Goal: Task Accomplishment & Management: Use online tool/utility

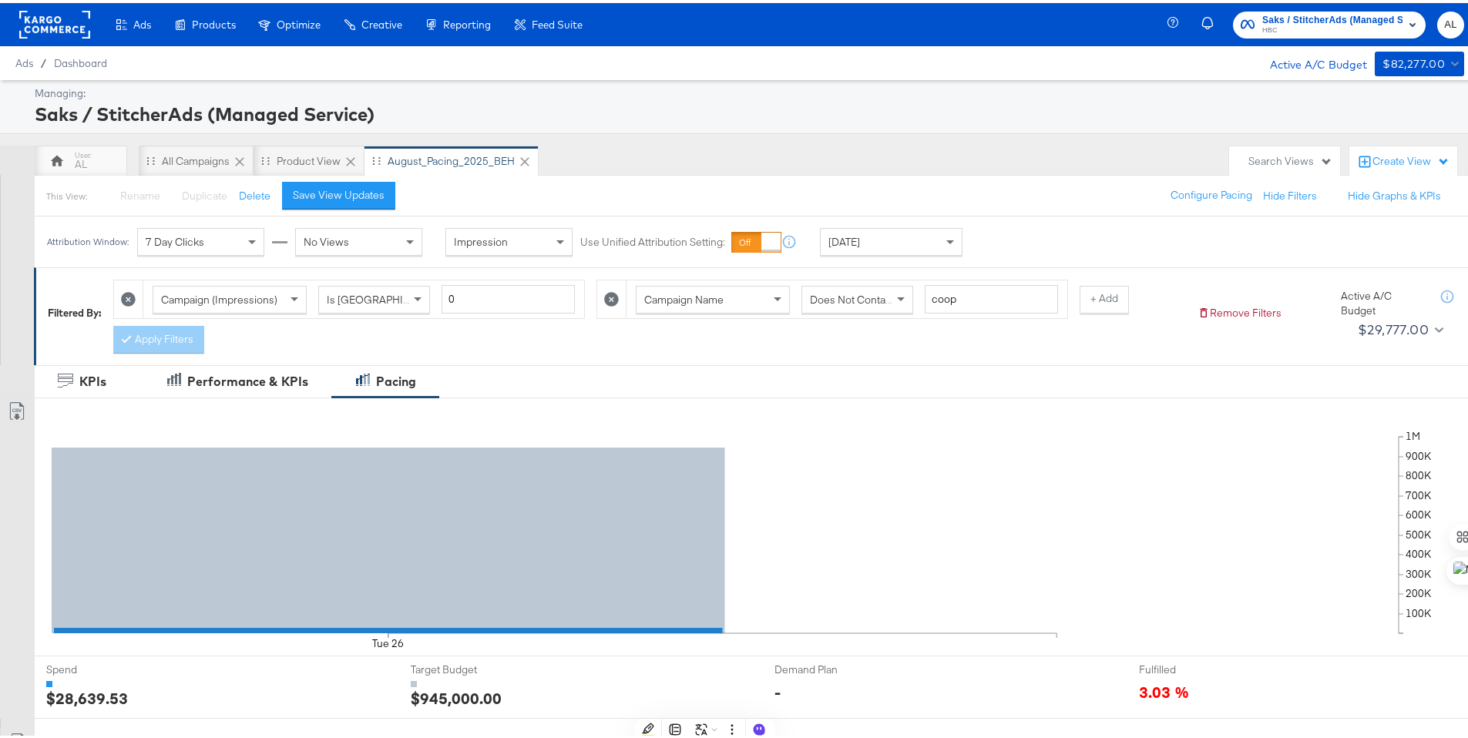
click at [59, 28] on rect at bounding box center [54, 22] width 71 height 28
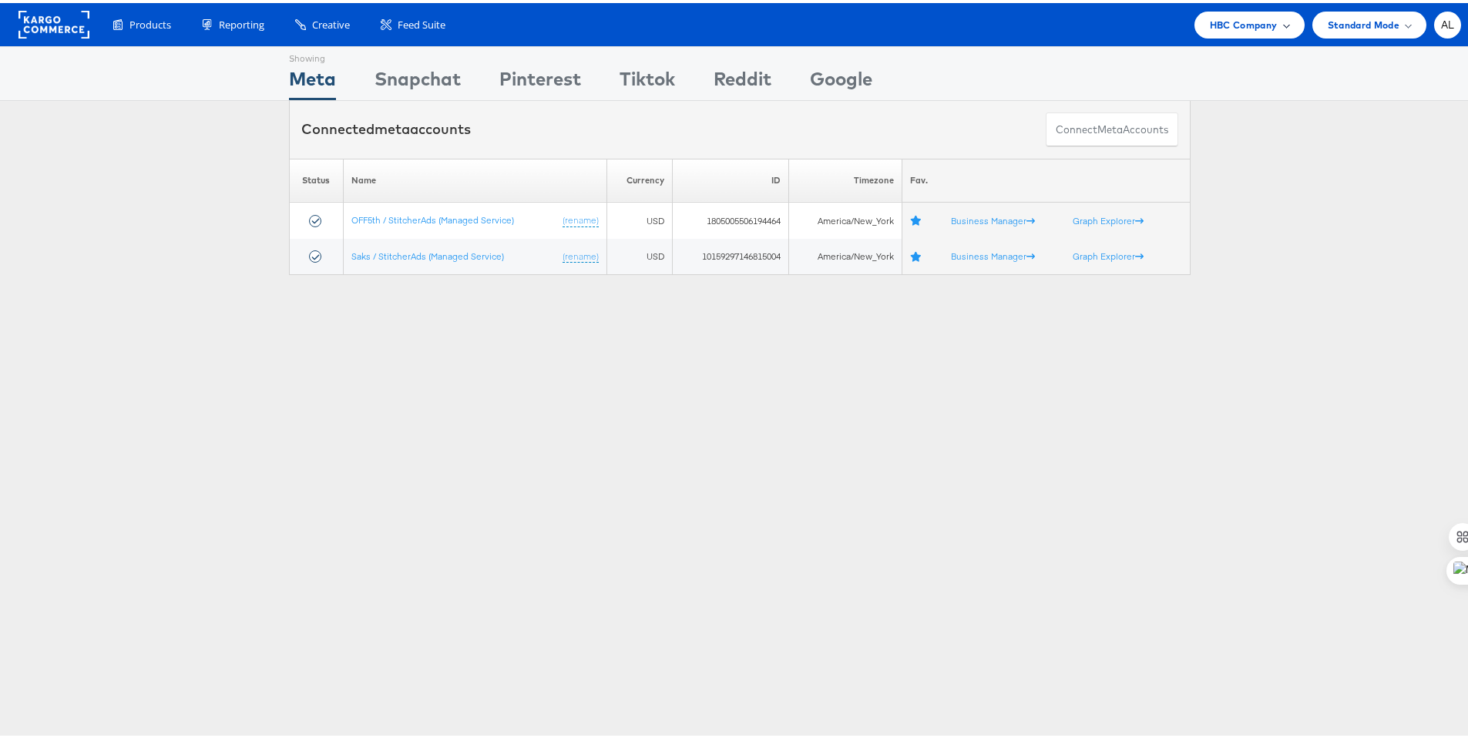
click at [1260, 20] on span "HBC Company" at bounding box center [1244, 22] width 68 height 16
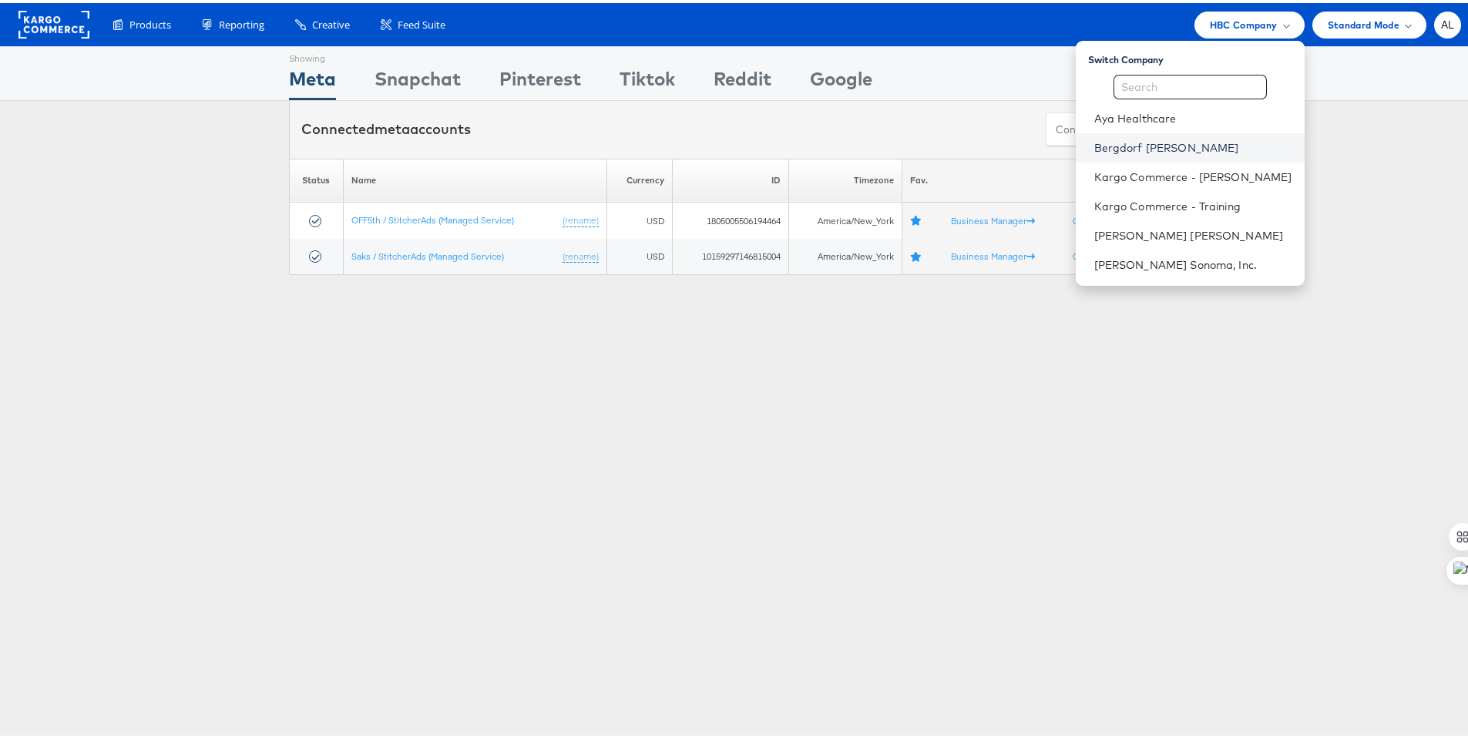
click at [1114, 150] on link "Bergdorf [PERSON_NAME]" at bounding box center [1193, 144] width 198 height 15
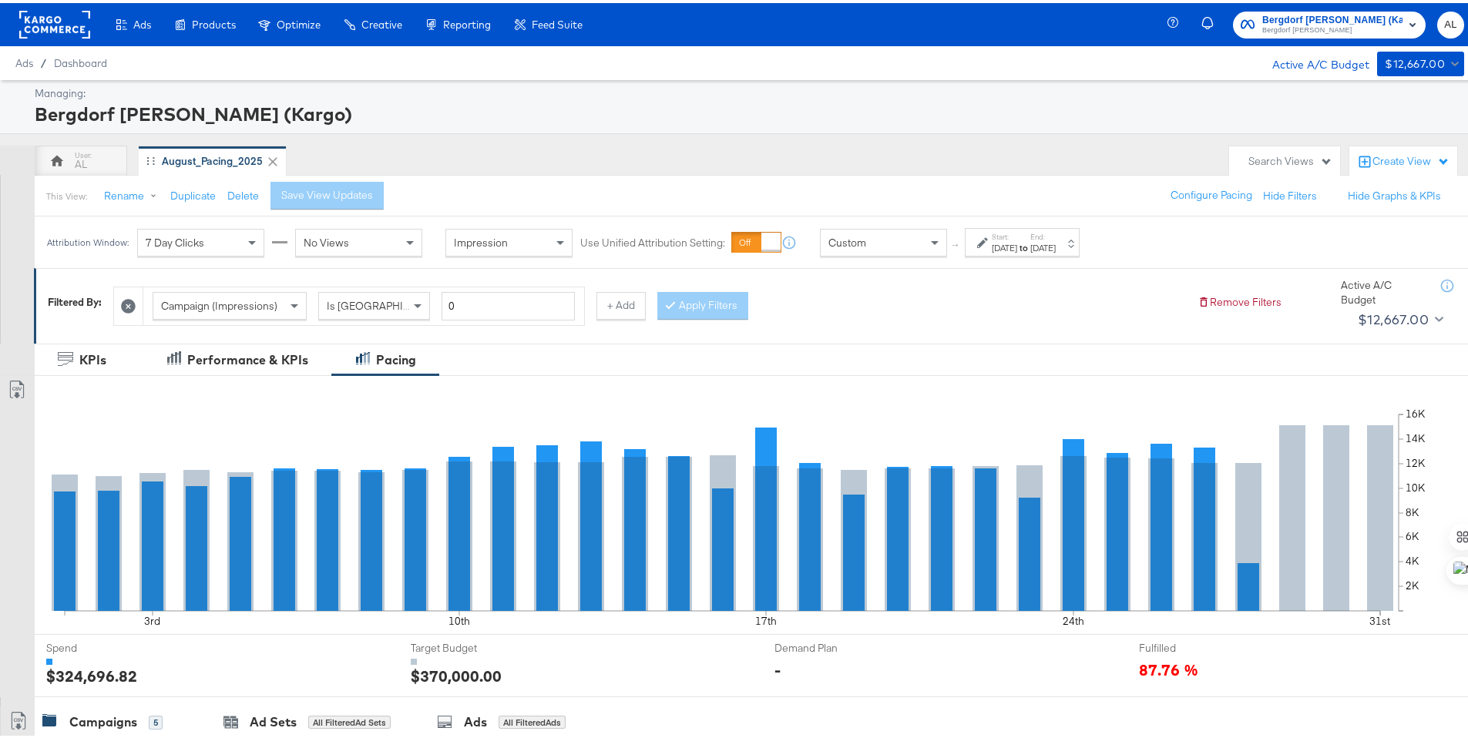
click at [993, 237] on label "Start:" at bounding box center [1003, 234] width 25 height 10
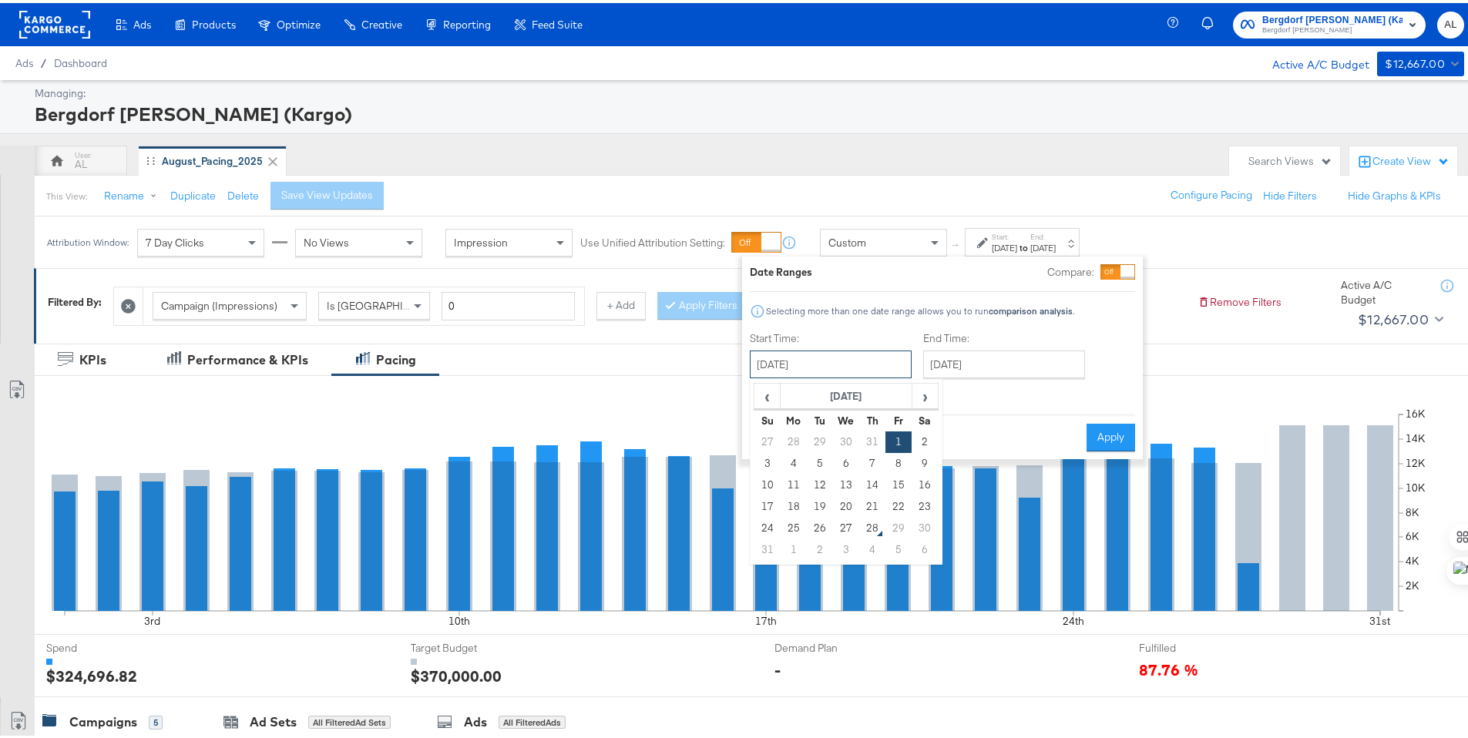
click at [881, 351] on input "August 1st 2025" at bounding box center [831, 361] width 162 height 28
click at [767, 518] on td "24" at bounding box center [767, 526] width 26 height 22
type input "[DATE]"
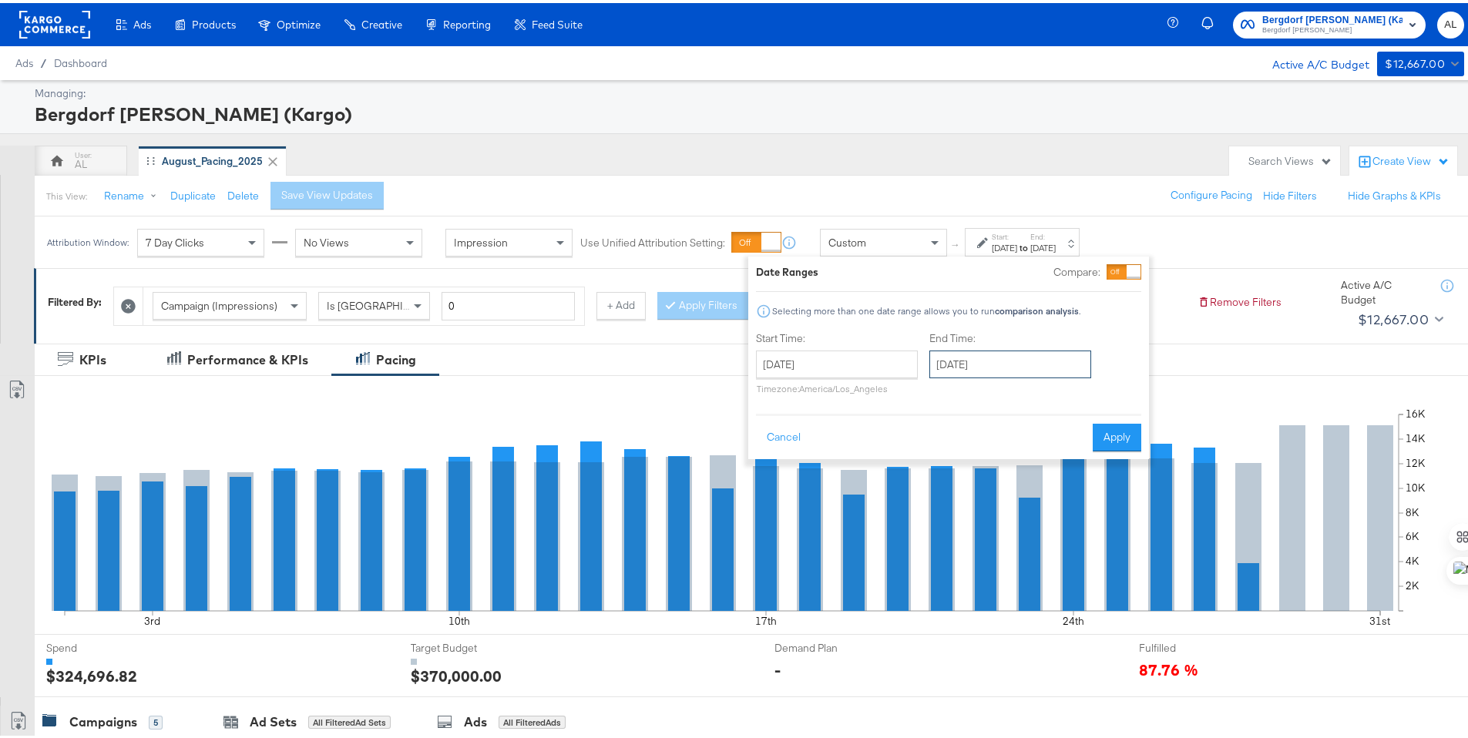
click at [971, 364] on input "August 31st 2025" at bounding box center [1010, 361] width 162 height 28
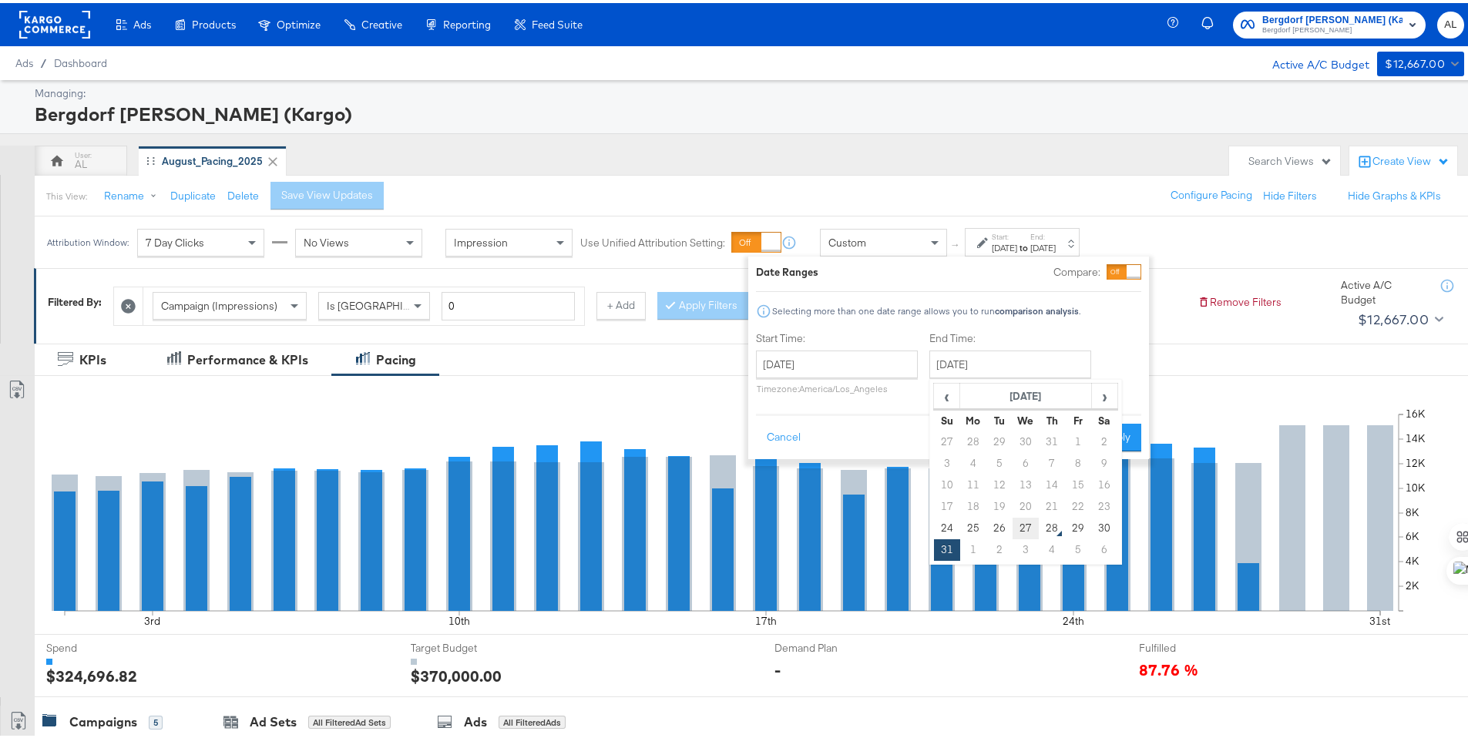
click at [1027, 515] on td "27" at bounding box center [1025, 526] width 26 height 22
type input "[DATE]"
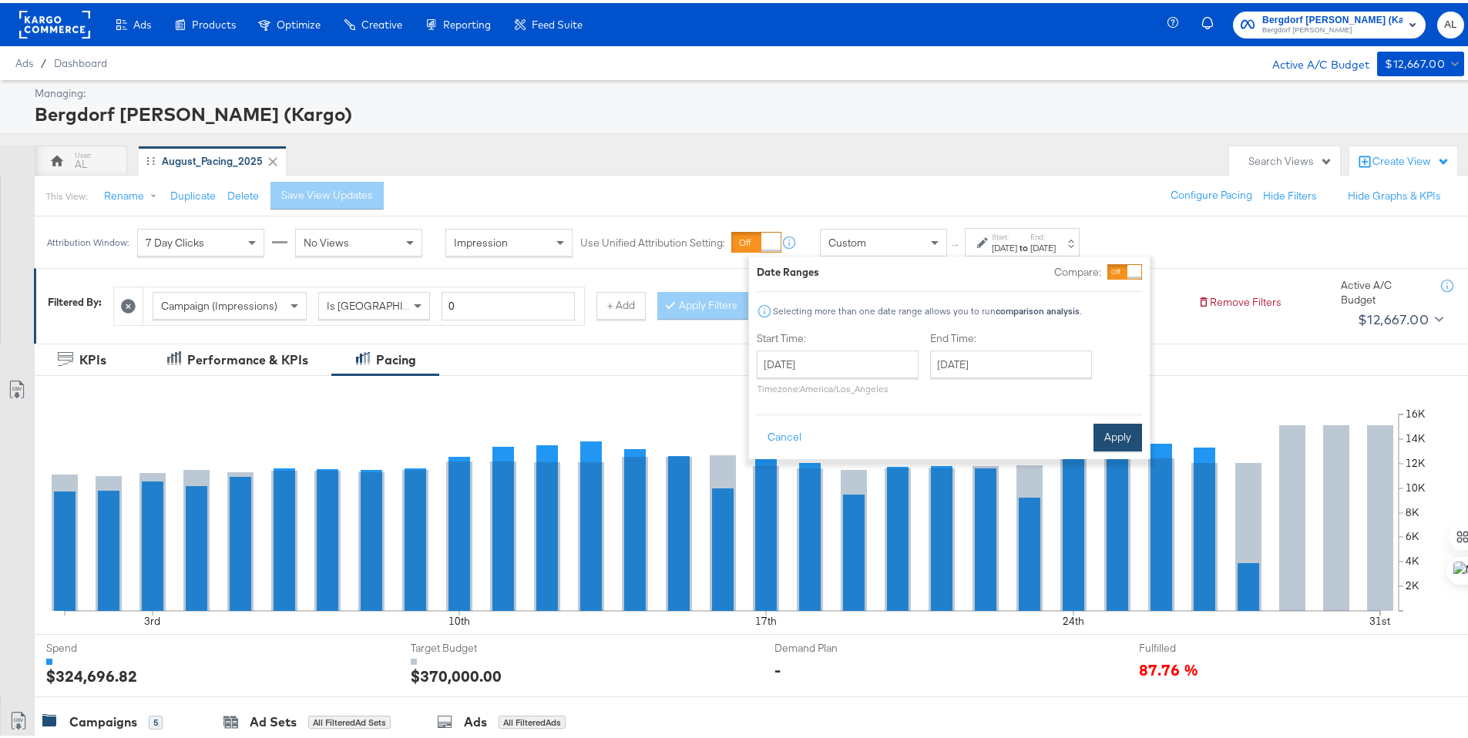
click at [1106, 439] on button "Apply" at bounding box center [1117, 435] width 49 height 28
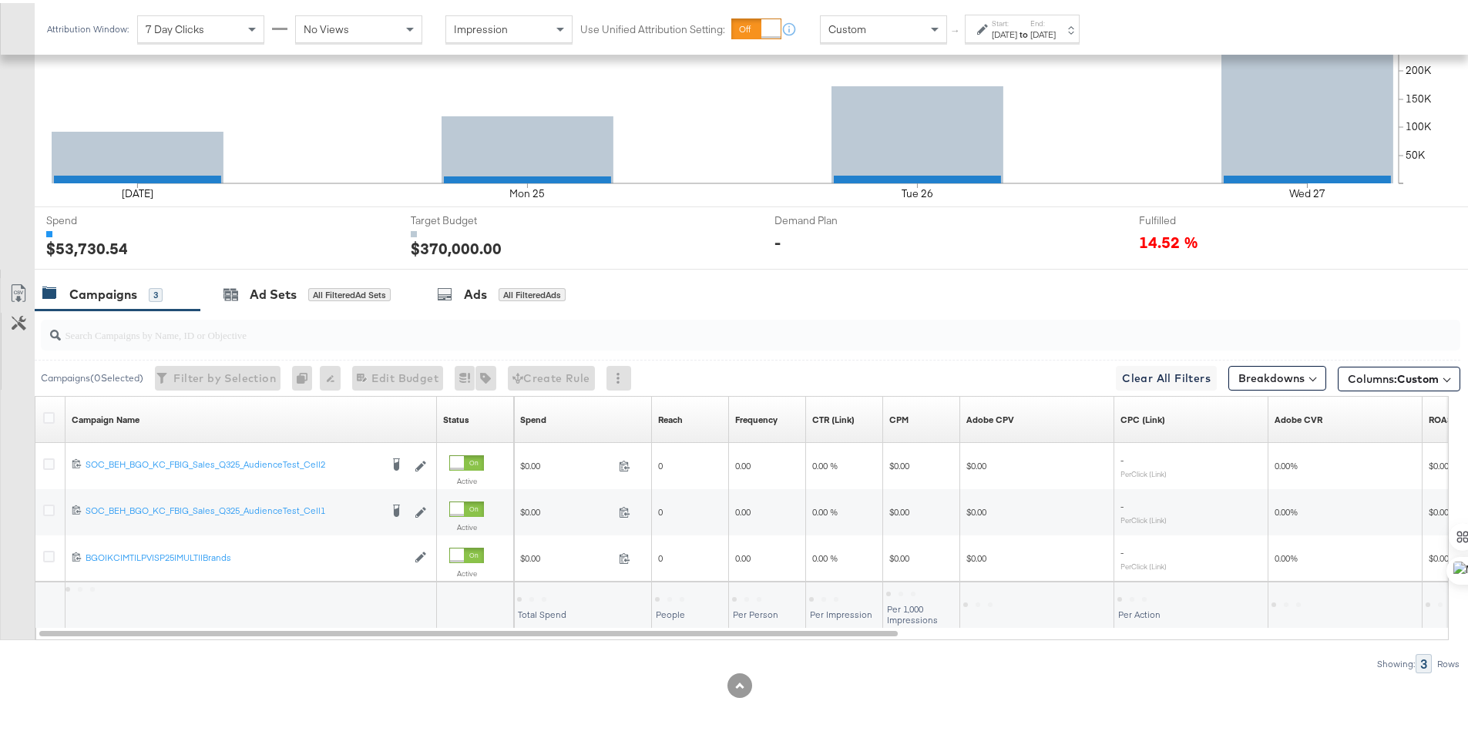
scroll to position [428, 0]
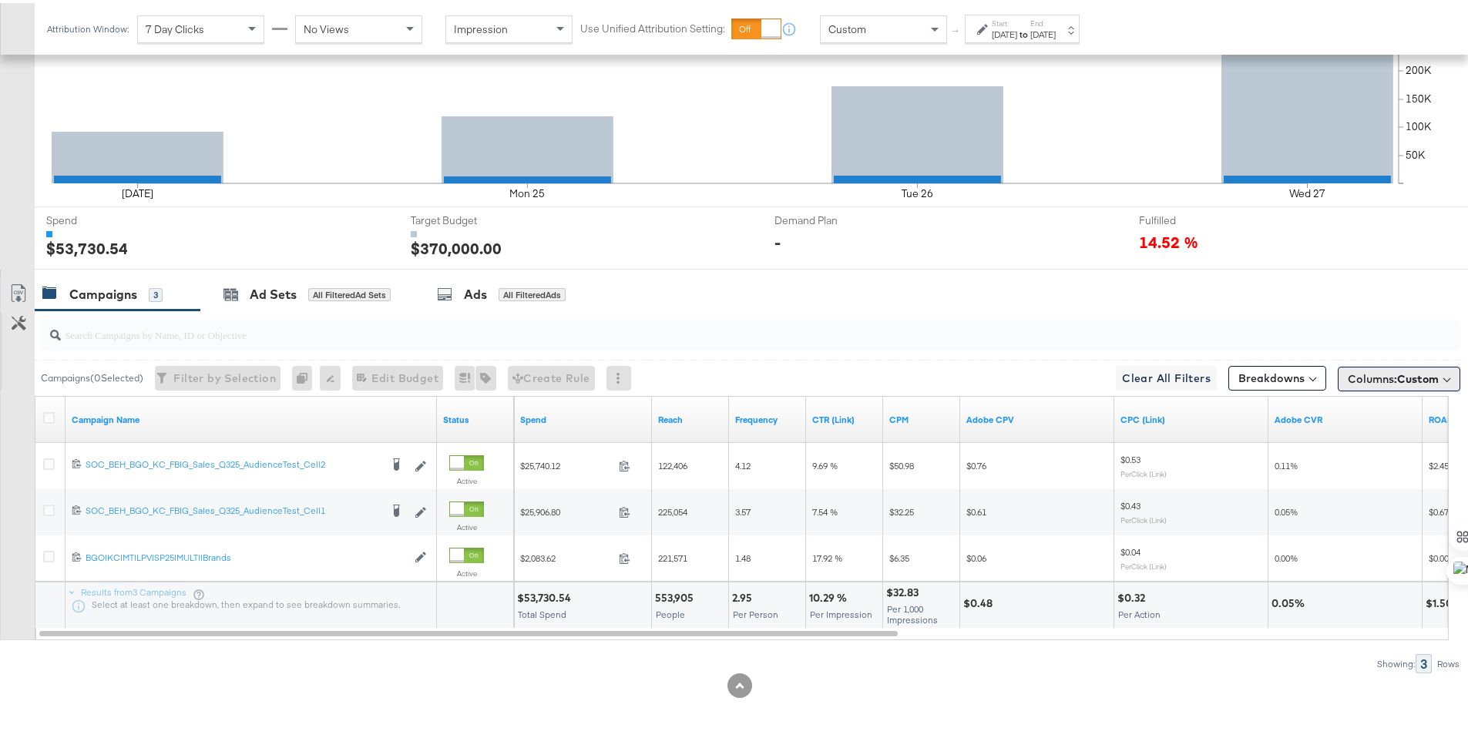
click at [1384, 387] on button "Columns: Custom" at bounding box center [1398, 376] width 122 height 25
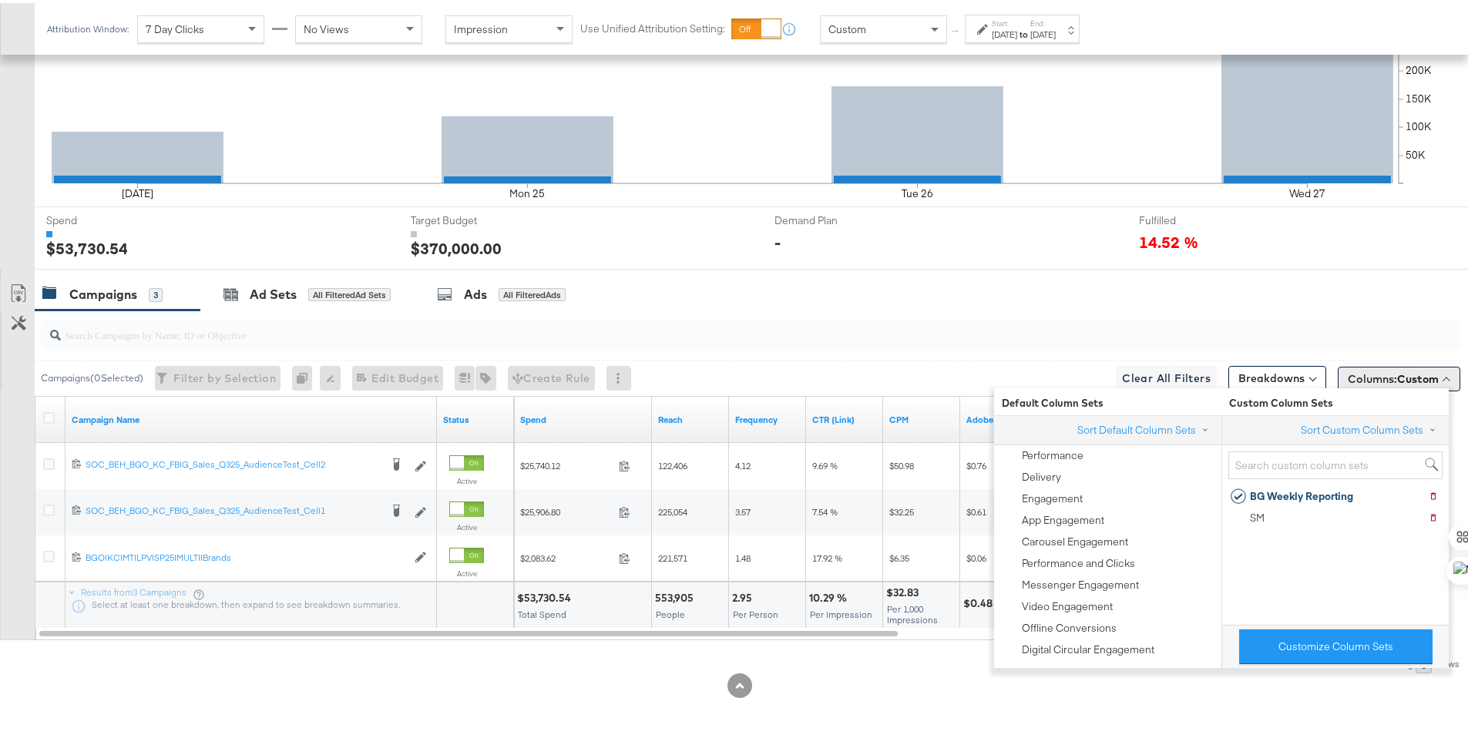
click at [1386, 383] on span "Columns: Custom" at bounding box center [1392, 375] width 91 height 15
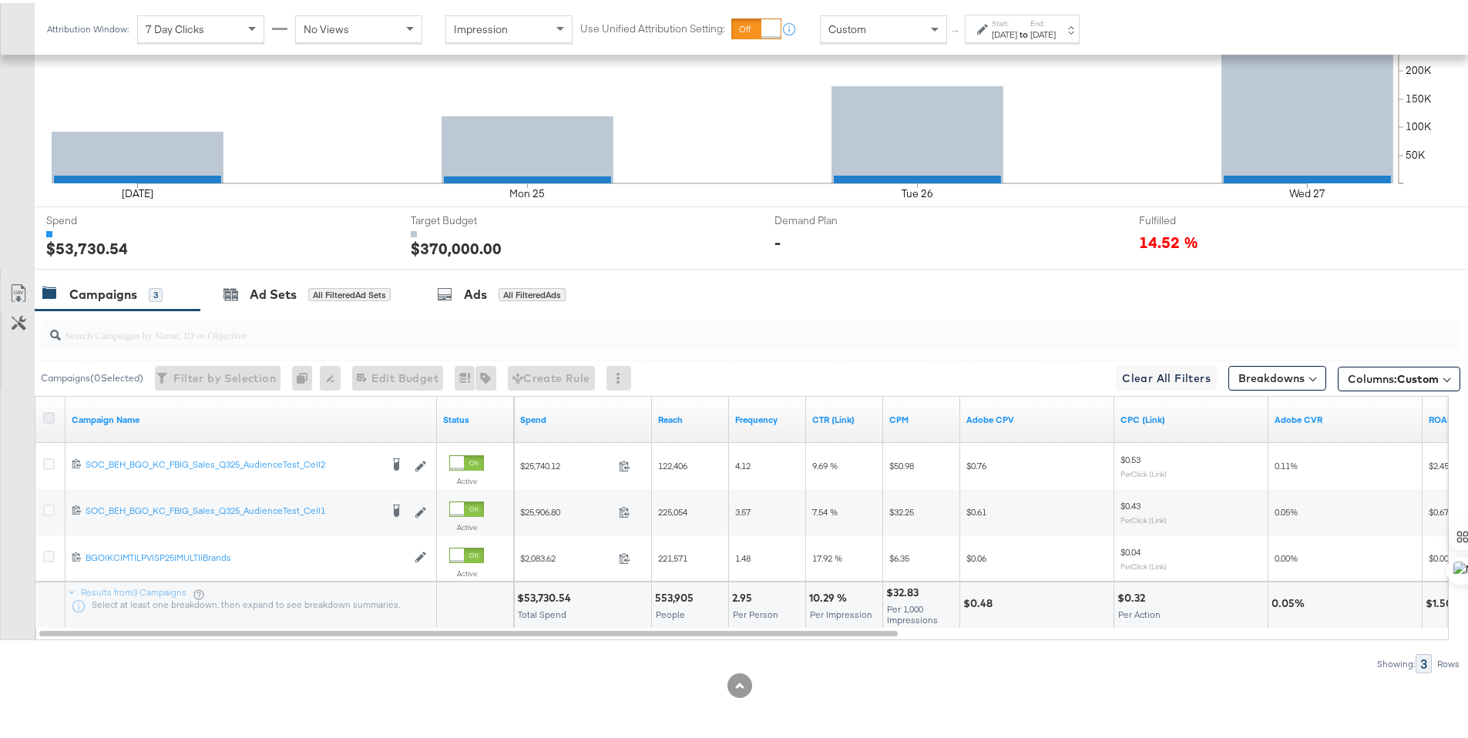
click at [52, 416] on icon at bounding box center [49, 415] width 12 height 12
click at [0, 0] on input "checkbox" at bounding box center [0, 0] width 0 height 0
click at [24, 292] on icon at bounding box center [18, 290] width 18 height 18
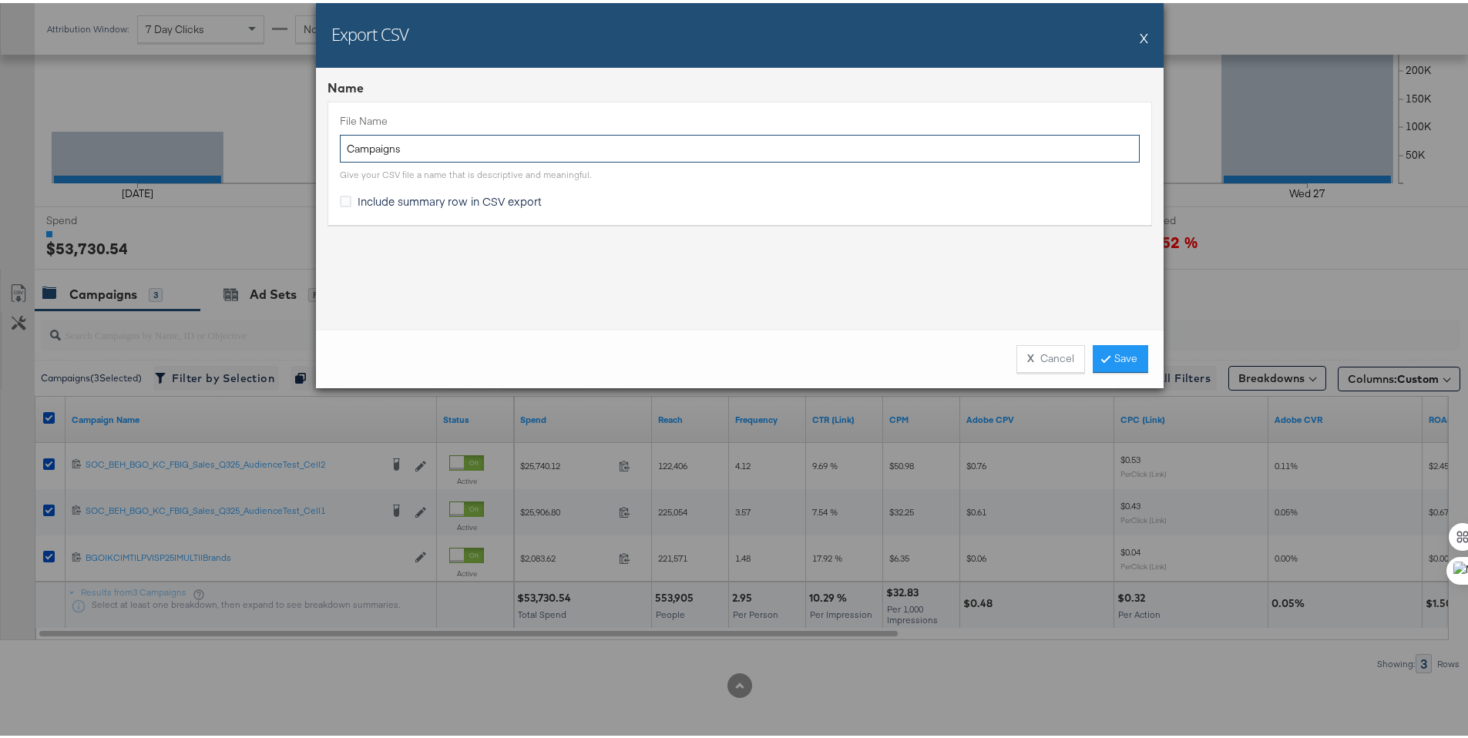
click at [341, 144] on input "Campaigns" at bounding box center [740, 146] width 800 height 29
type input "BG MW Campaigns"
click at [360, 196] on span "Include summary row in CSV export" at bounding box center [449, 197] width 184 height 15
click at [0, 0] on input "Include summary row in CSV export" at bounding box center [0, 0] width 0 height 0
click at [1124, 361] on link "Save" at bounding box center [1119, 356] width 55 height 28
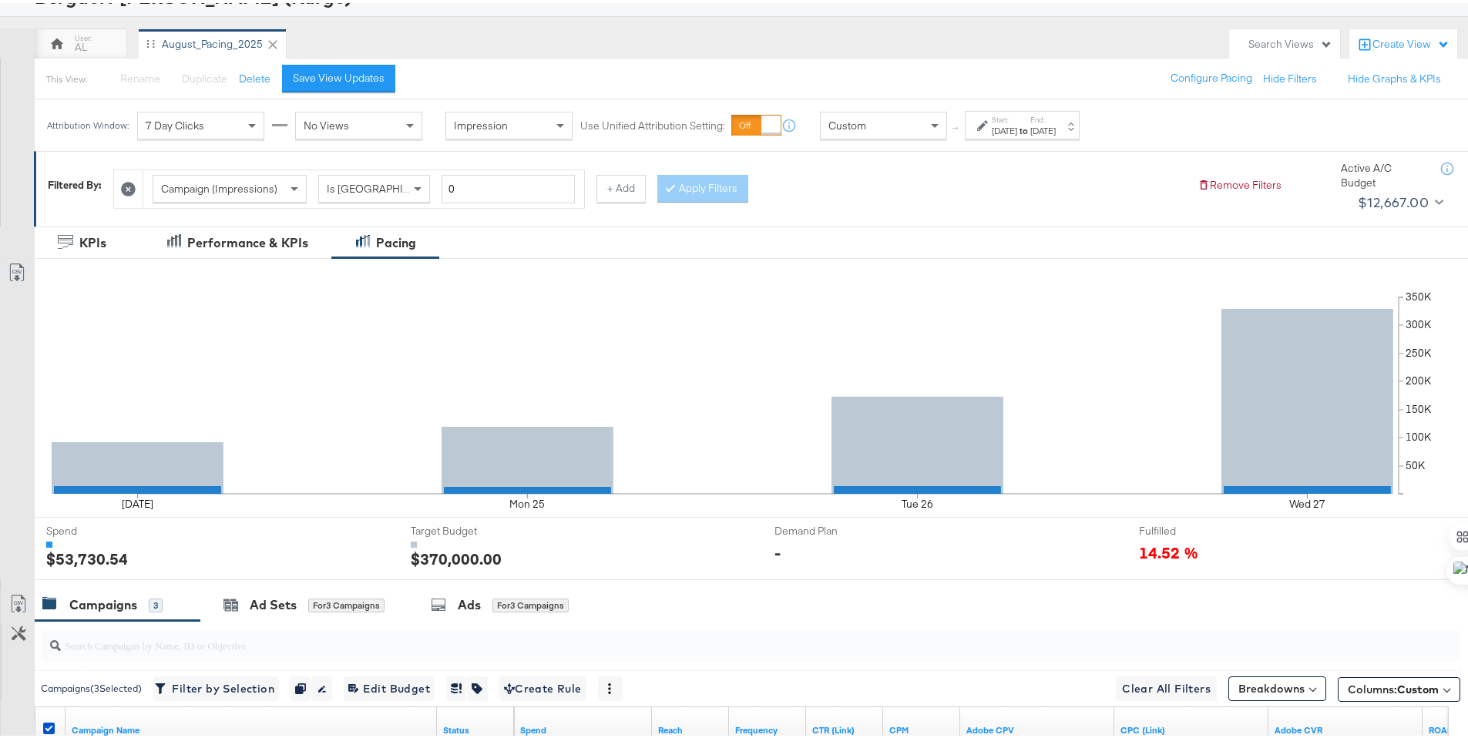
scroll to position [0, 0]
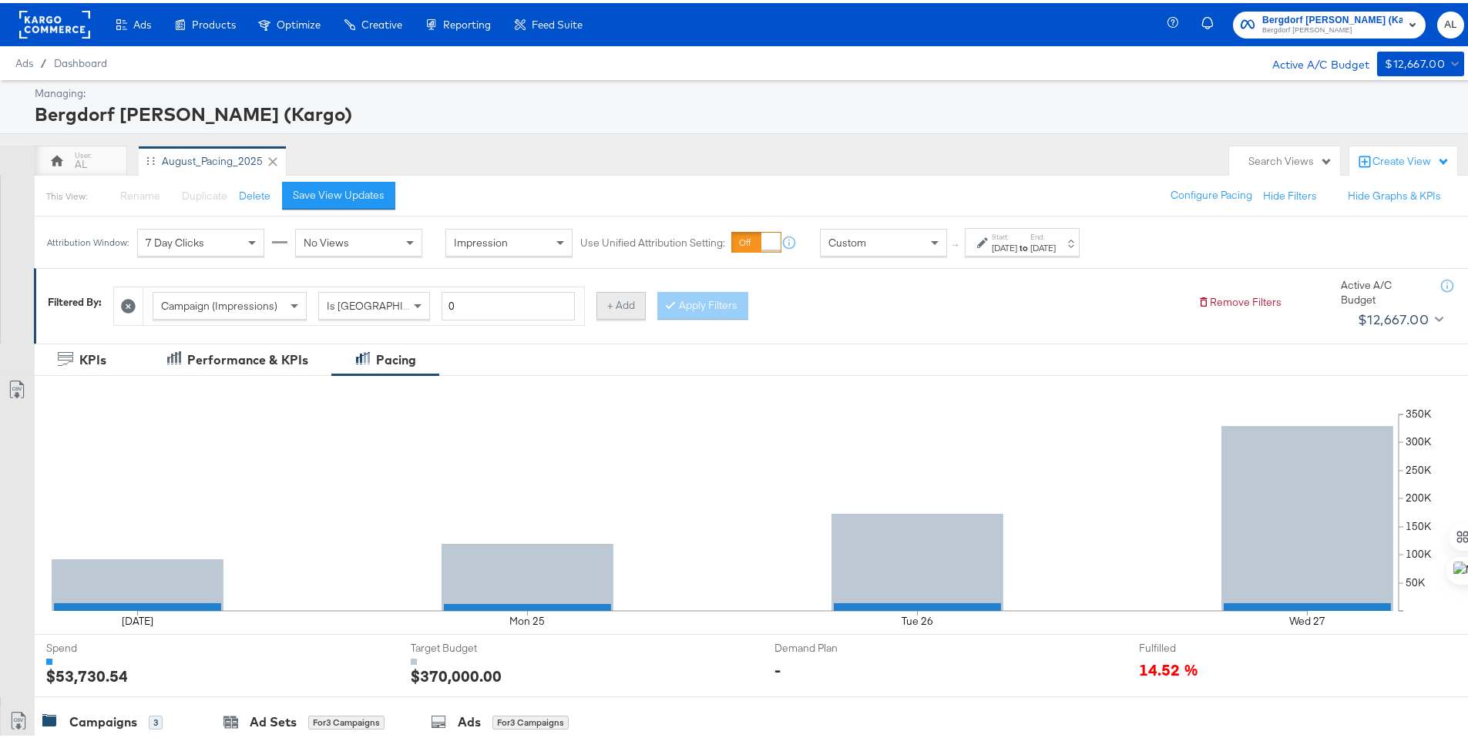
click at [628, 307] on button "+ Add" at bounding box center [620, 303] width 49 height 28
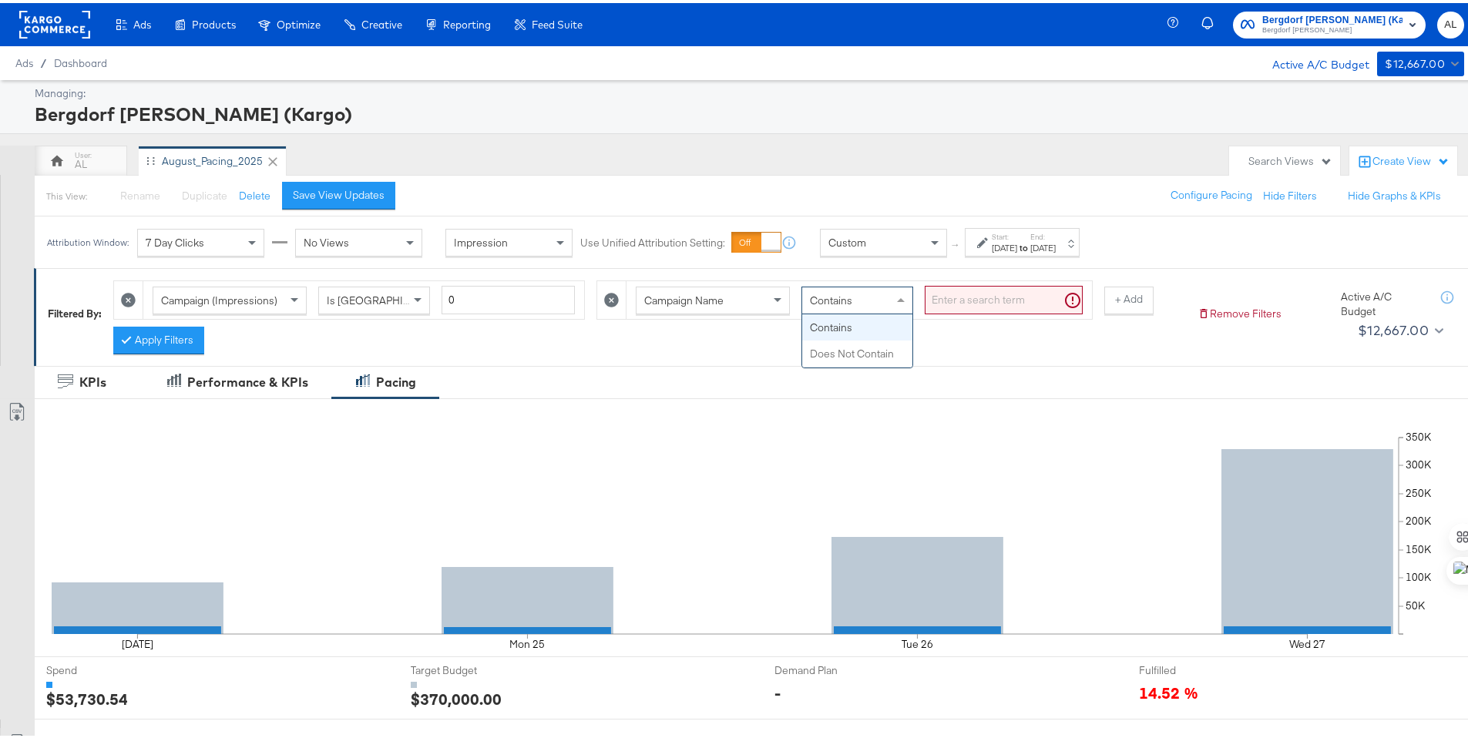
click at [908, 305] on div "Contains" at bounding box center [857, 298] width 112 height 28
click at [975, 301] on input "search" at bounding box center [1003, 297] width 158 height 29
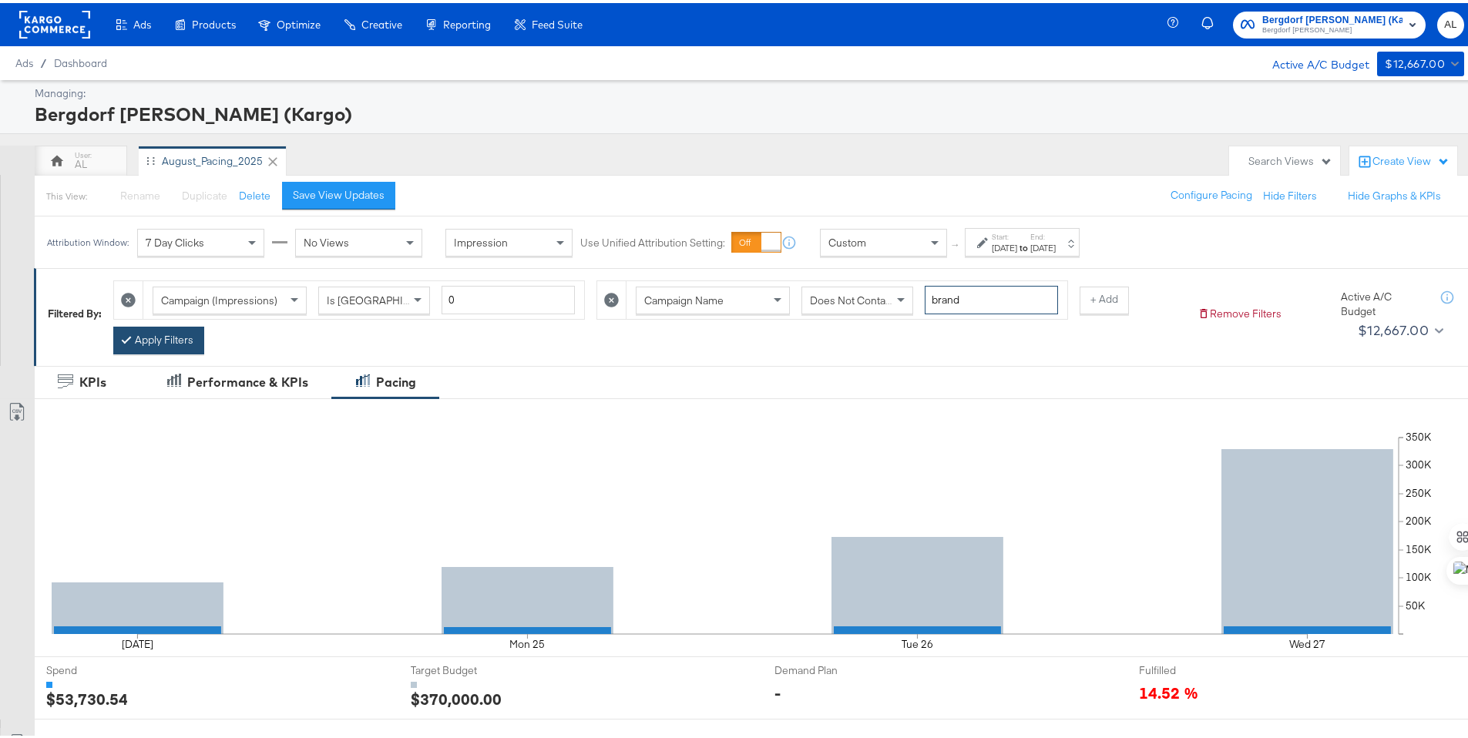
type input "brand"
click at [143, 341] on button "Apply Filters" at bounding box center [158, 338] width 91 height 28
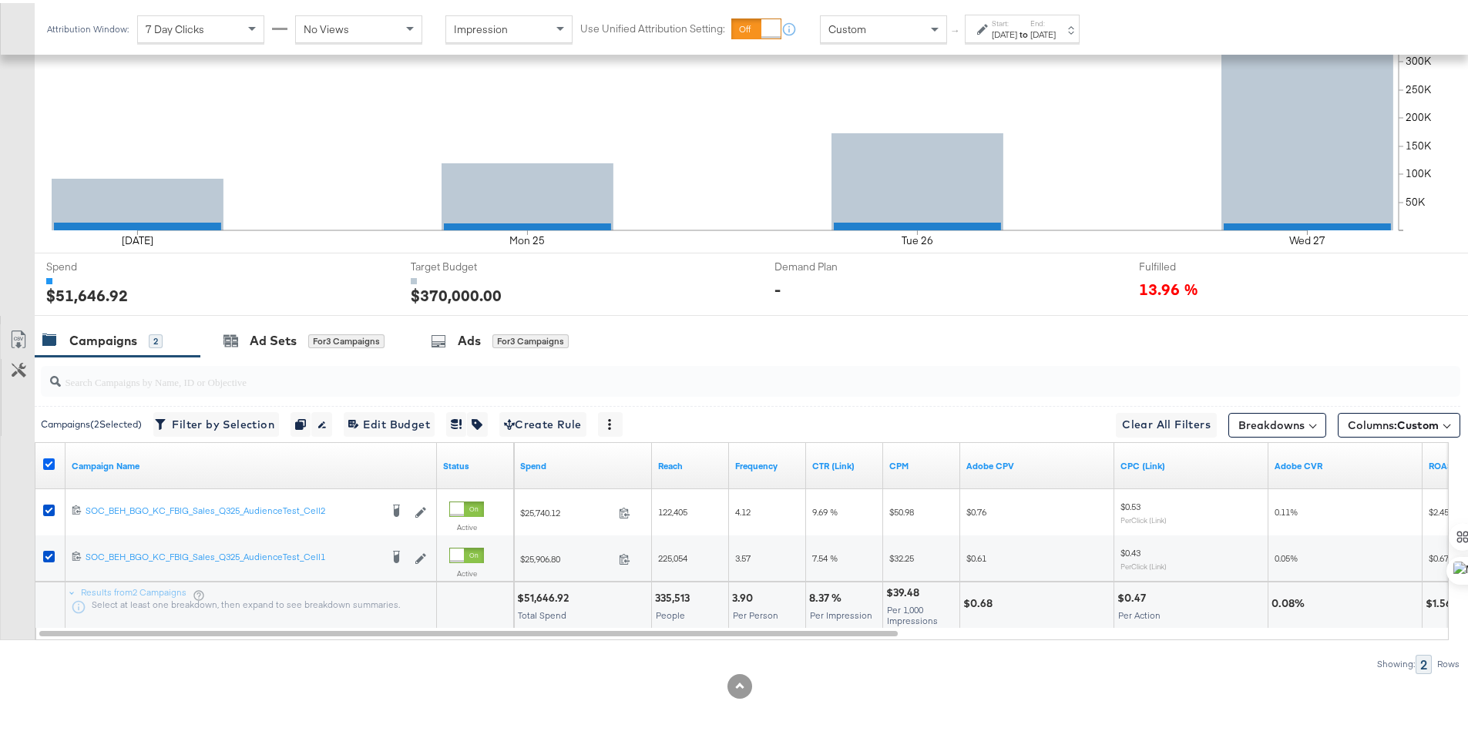
click at [53, 457] on icon at bounding box center [49, 461] width 12 height 12
click at [0, 0] on input "checkbox" at bounding box center [0, 0] width 0 height 0
click at [52, 458] on icon at bounding box center [49, 461] width 12 height 12
click at [0, 0] on input "checkbox" at bounding box center [0, 0] width 0 height 0
click at [52, 458] on icon at bounding box center [49, 461] width 12 height 12
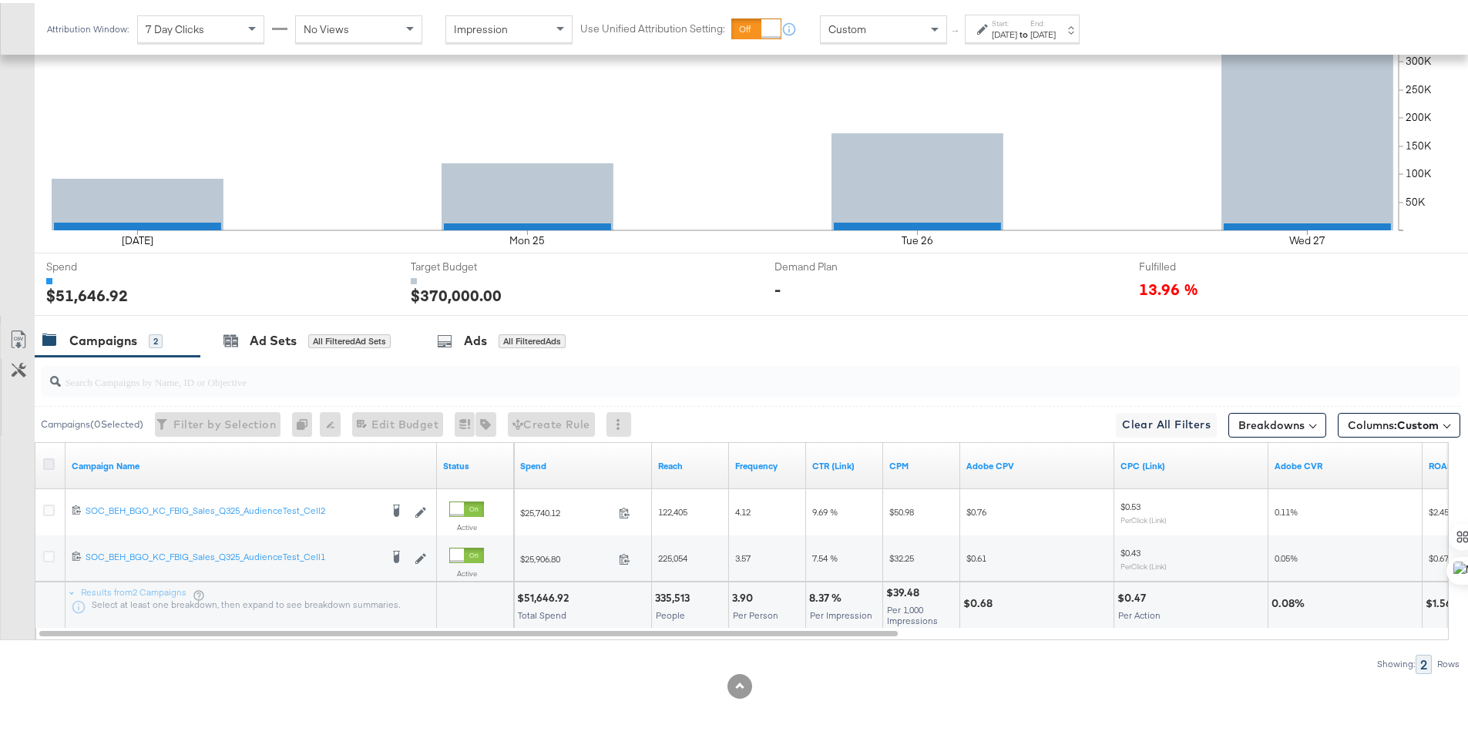
click at [0, 0] on input "checkbox" at bounding box center [0, 0] width 0 height 0
click at [17, 339] on icon at bounding box center [18, 336] width 18 height 18
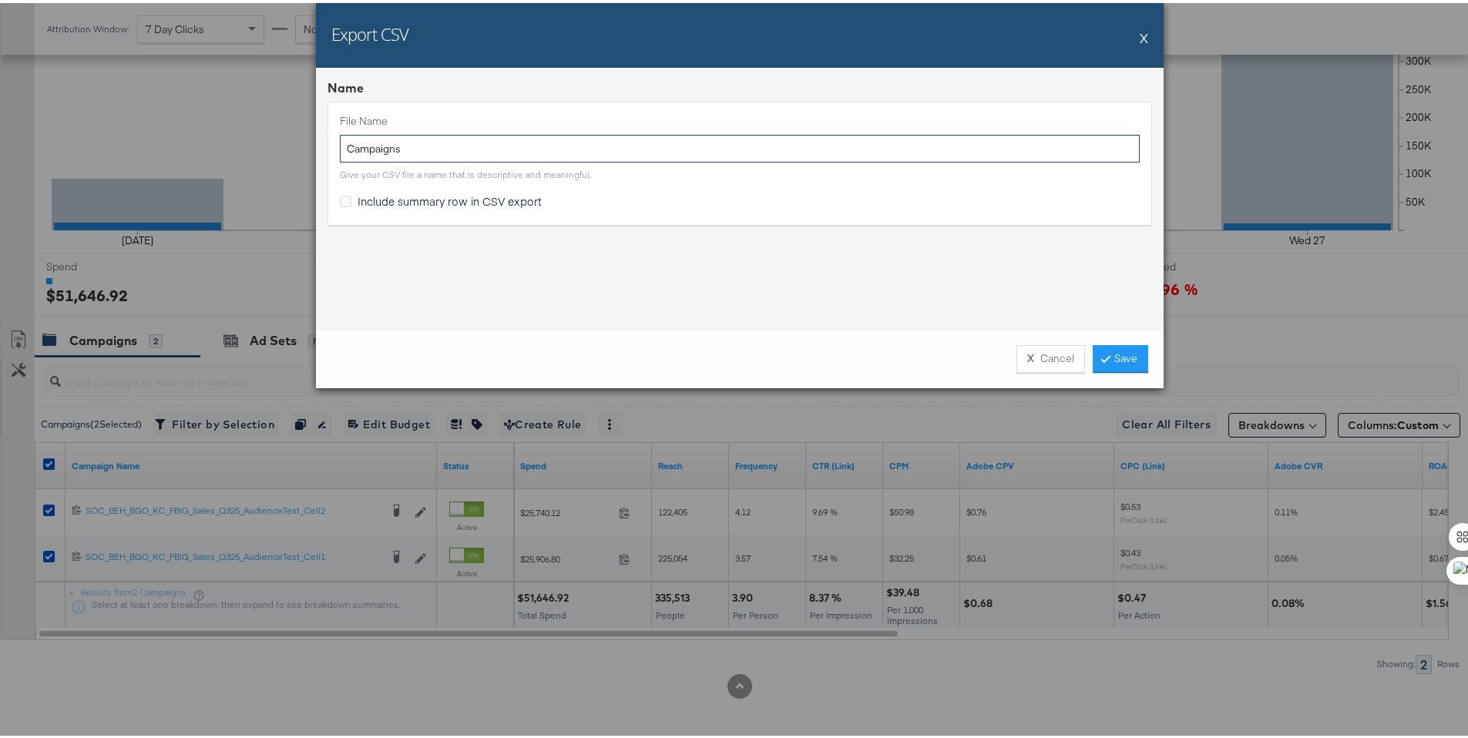
click at [342, 143] on input "Campaigns" at bounding box center [740, 146] width 800 height 29
type input "BG Campaigns"
click at [347, 196] on label "Include summary row in CSV export" at bounding box center [444, 198] width 208 height 16
click at [0, 0] on input "Include summary row in CSV export" at bounding box center [0, 0] width 0 height 0
click at [1092, 344] on link "Save" at bounding box center [1119, 356] width 55 height 28
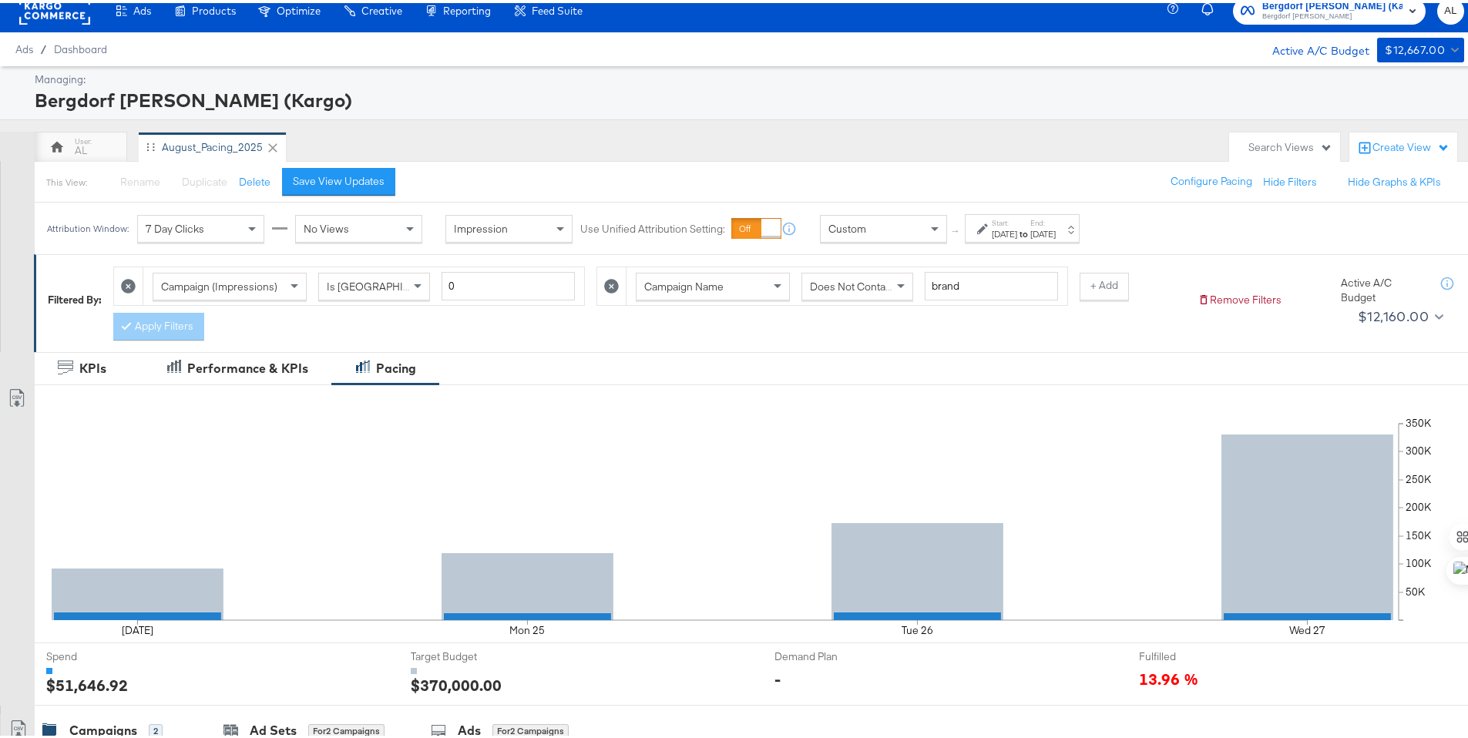
scroll to position [0, 0]
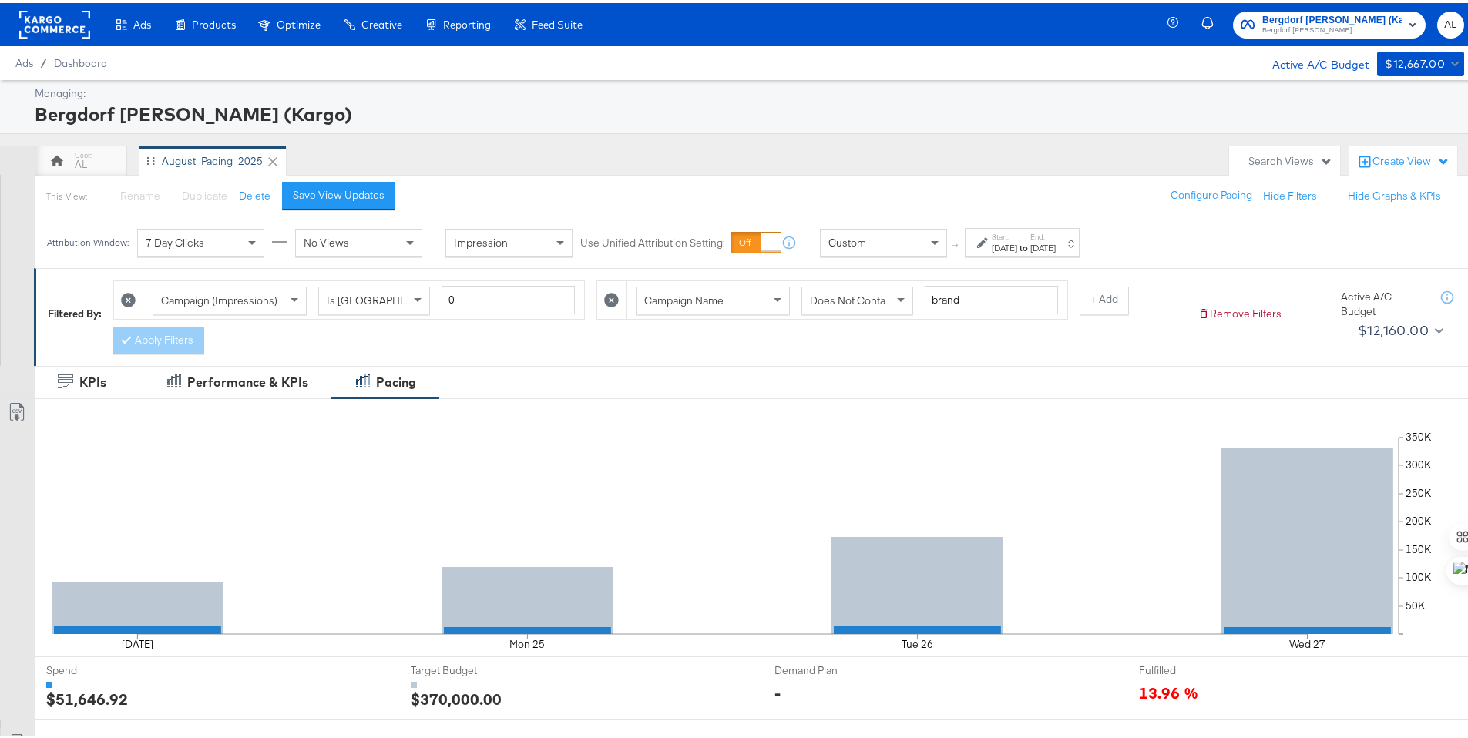
click at [57, 30] on rect at bounding box center [54, 22] width 71 height 28
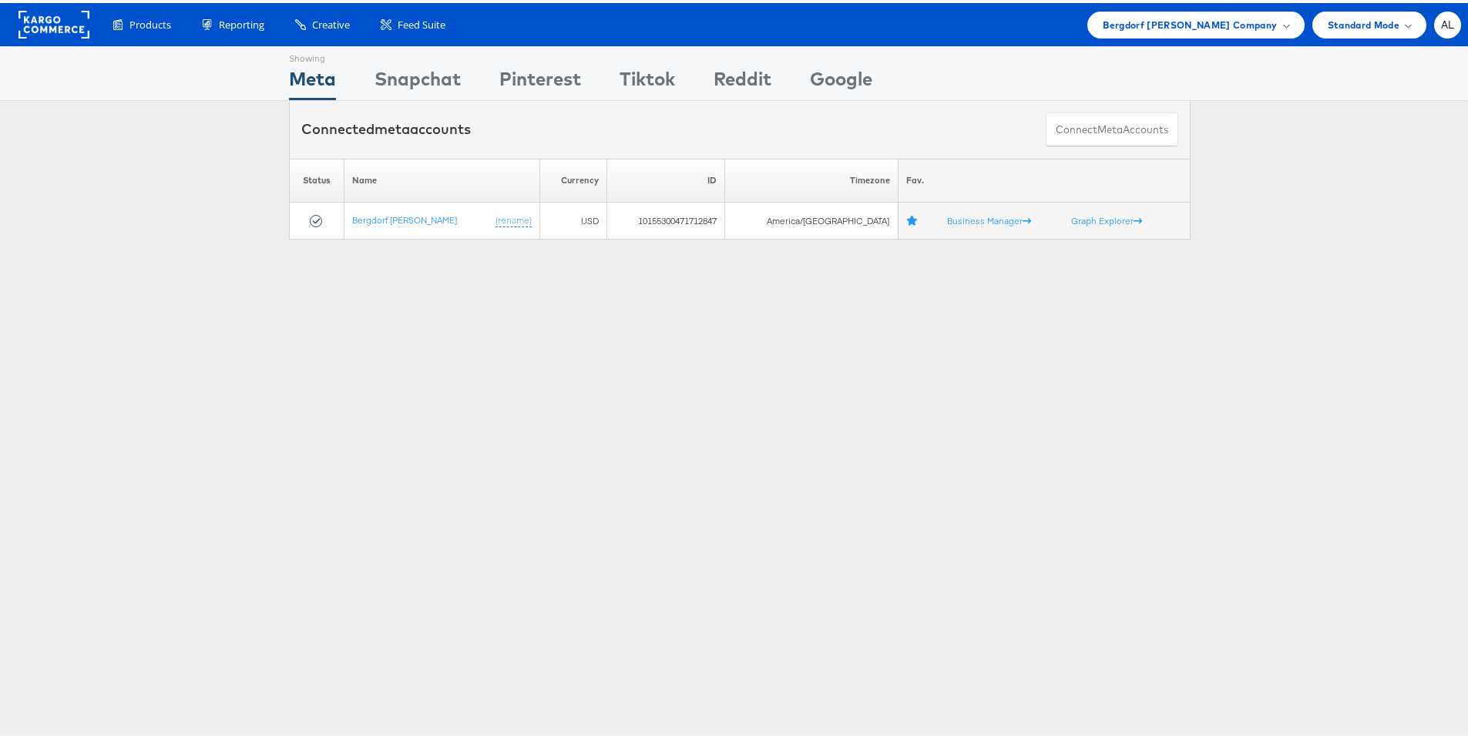
click at [1282, 25] on span at bounding box center [1286, 22] width 8 height 8
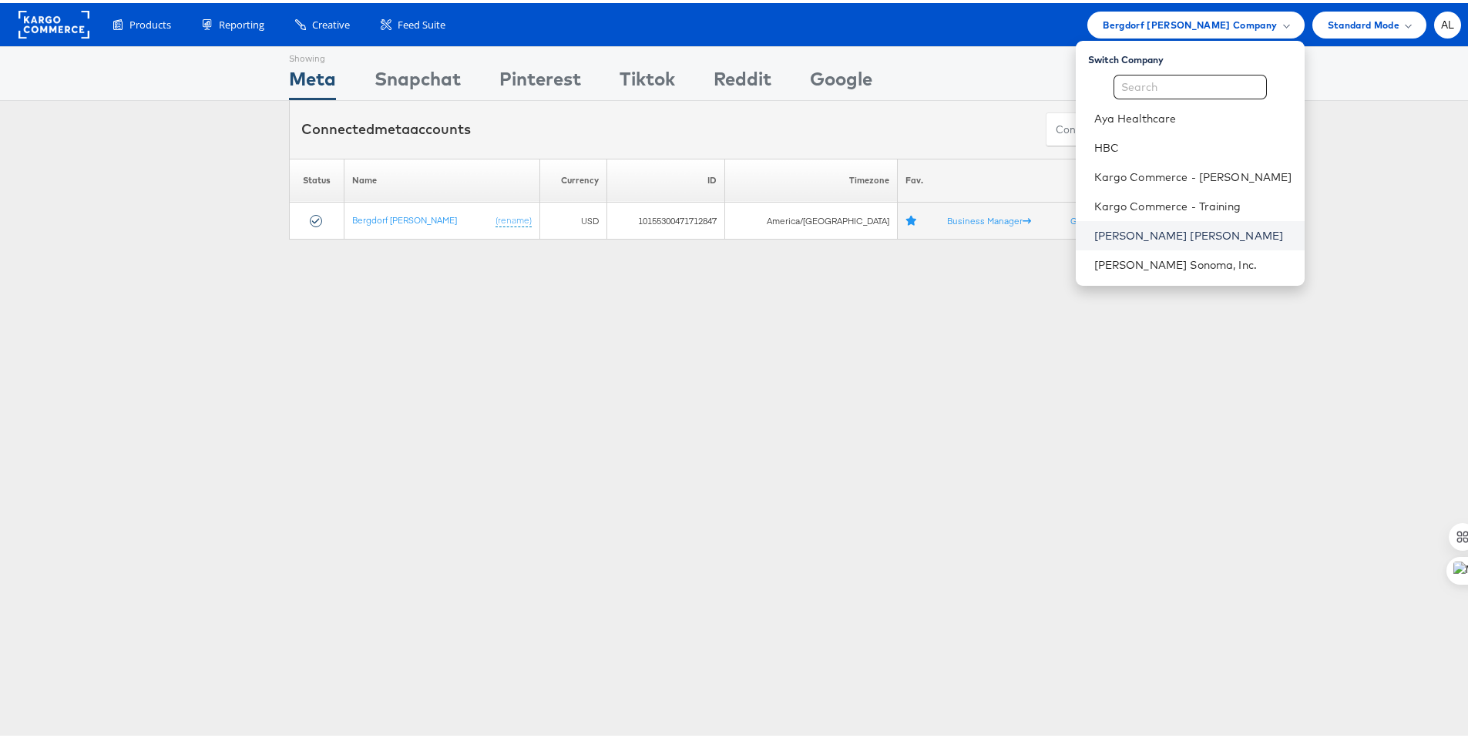
click at [1119, 239] on link "[PERSON_NAME] [PERSON_NAME]" at bounding box center [1193, 232] width 198 height 15
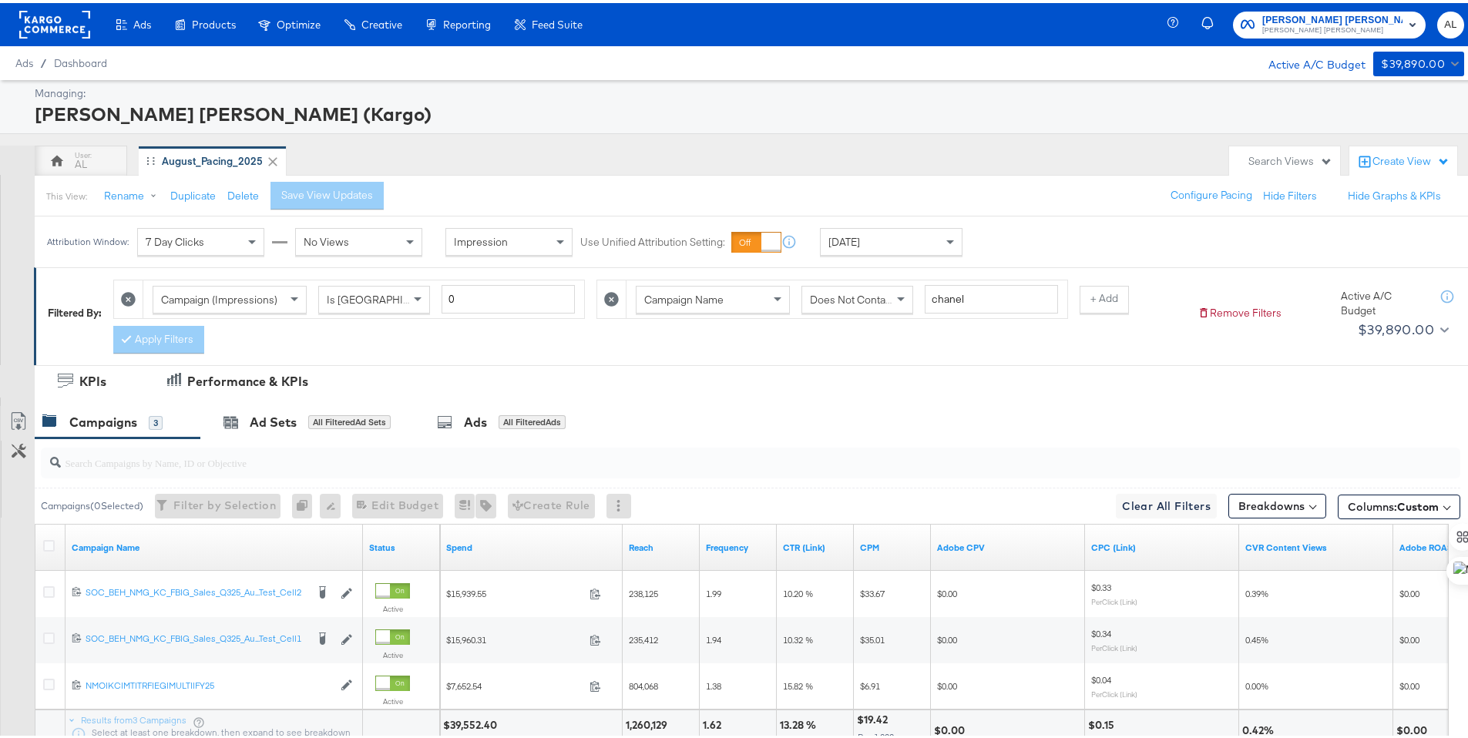
click at [853, 247] on div "[DATE]" at bounding box center [890, 239] width 141 height 26
click at [1017, 240] on div "[DATE]" at bounding box center [1003, 245] width 25 height 12
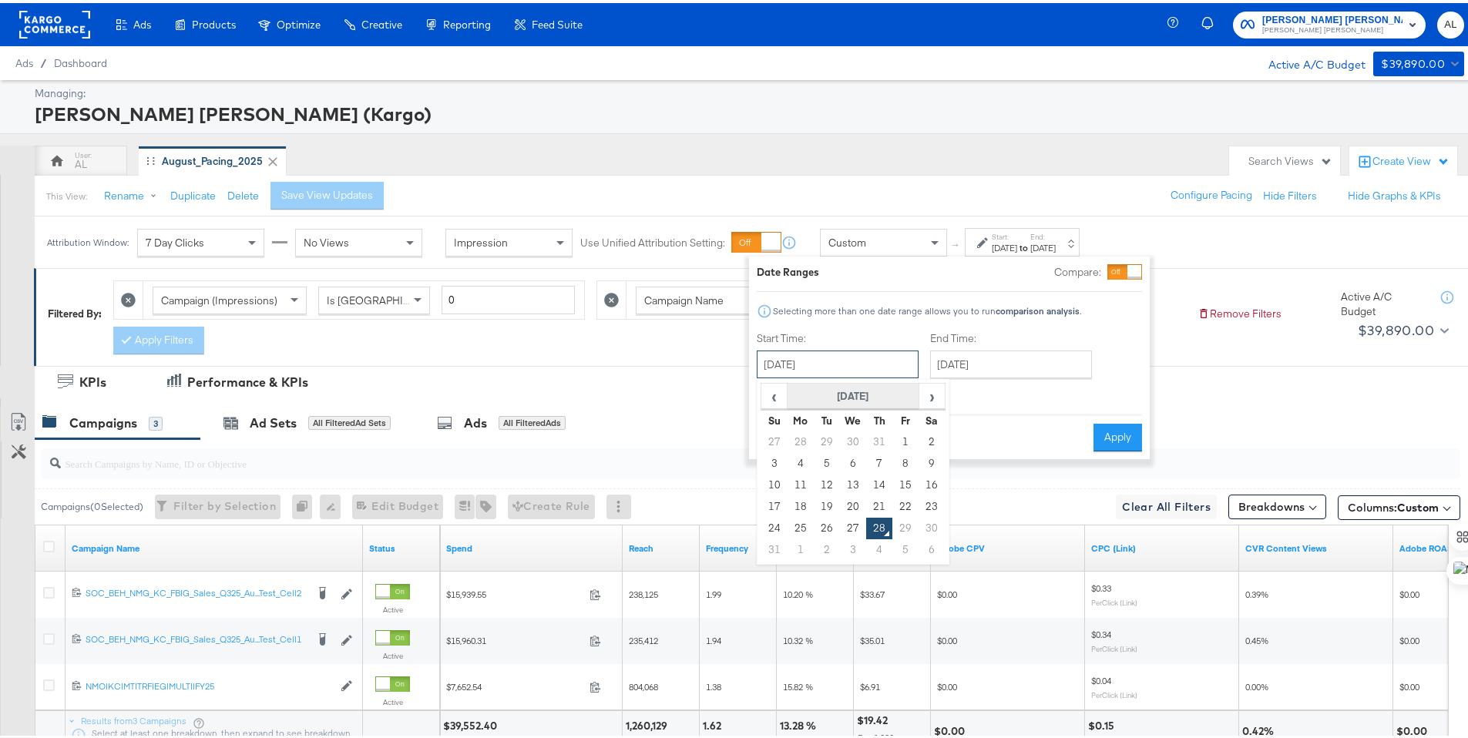
drag, startPoint x: 895, startPoint y: 357, endPoint x: 882, endPoint y: 404, distance: 48.0
click at [895, 357] on input "[DATE]" at bounding box center [838, 361] width 162 height 28
click at [783, 520] on td "24" at bounding box center [774, 526] width 26 height 22
type input "[DATE]"
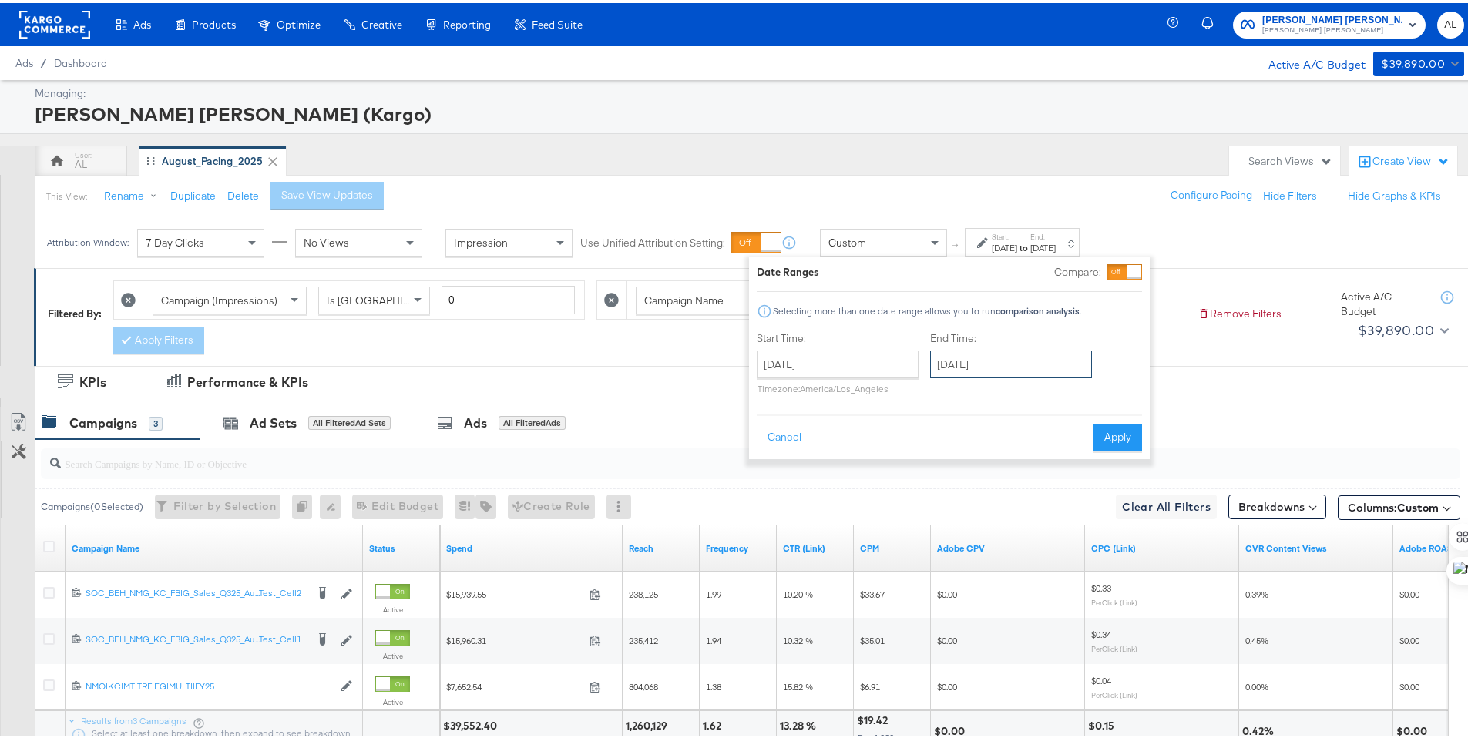
click at [1052, 368] on input "[DATE]" at bounding box center [1011, 361] width 162 height 28
click at [1023, 517] on td "27" at bounding box center [1026, 526] width 26 height 22
type input "[DATE]"
click at [1112, 445] on button "Apply" at bounding box center [1117, 435] width 49 height 28
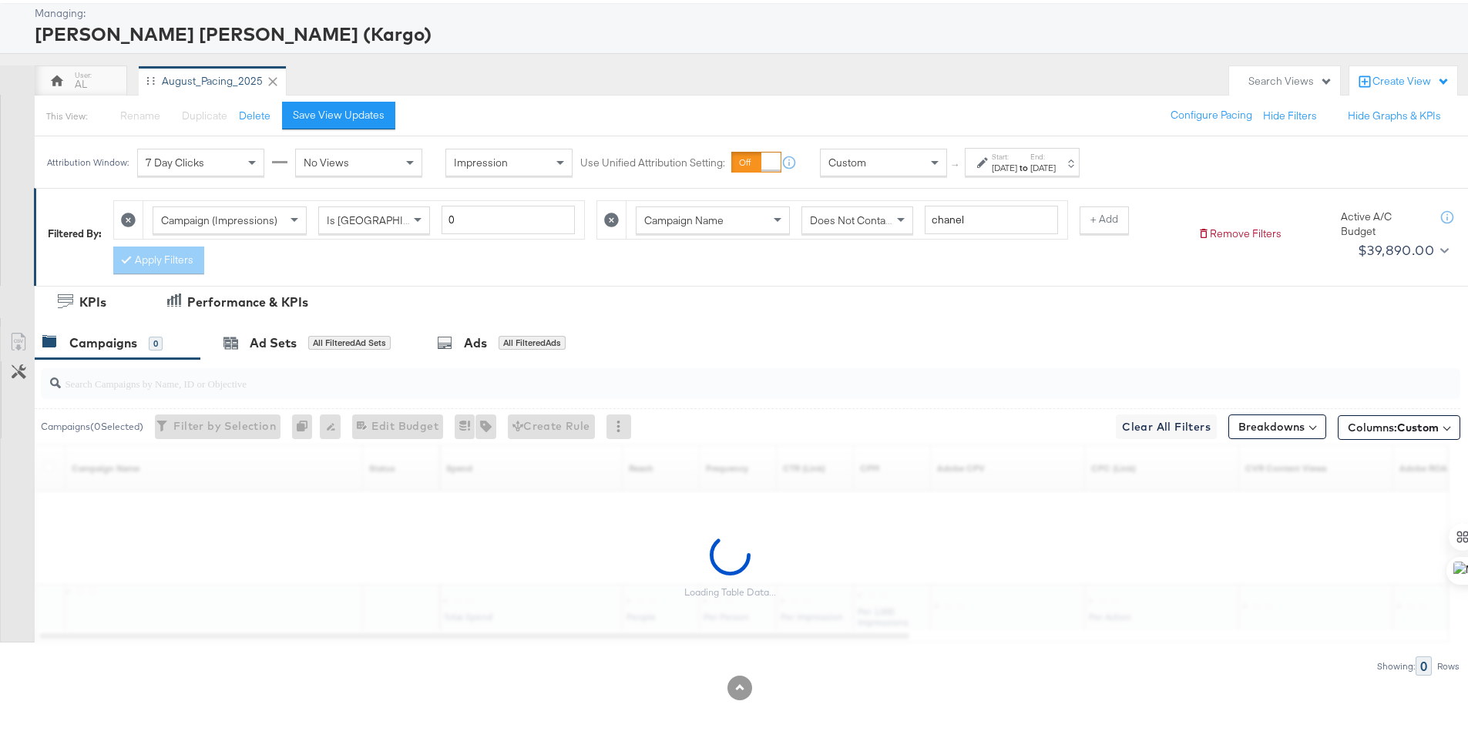
scroll to position [82, 0]
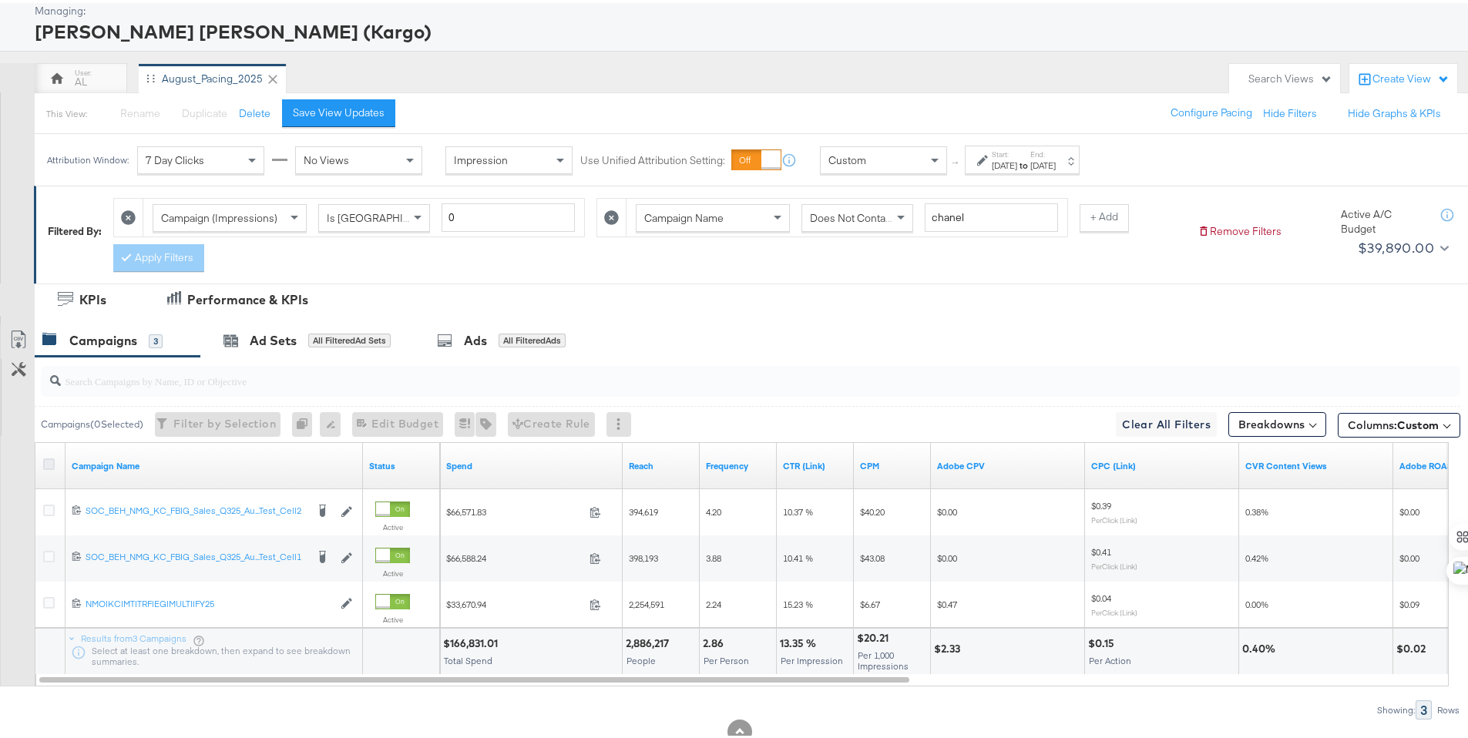
click at [52, 461] on icon at bounding box center [49, 461] width 12 height 12
click at [0, 0] on input "checkbox" at bounding box center [0, 0] width 0 height 0
click at [18, 339] on icon at bounding box center [18, 336] width 18 height 18
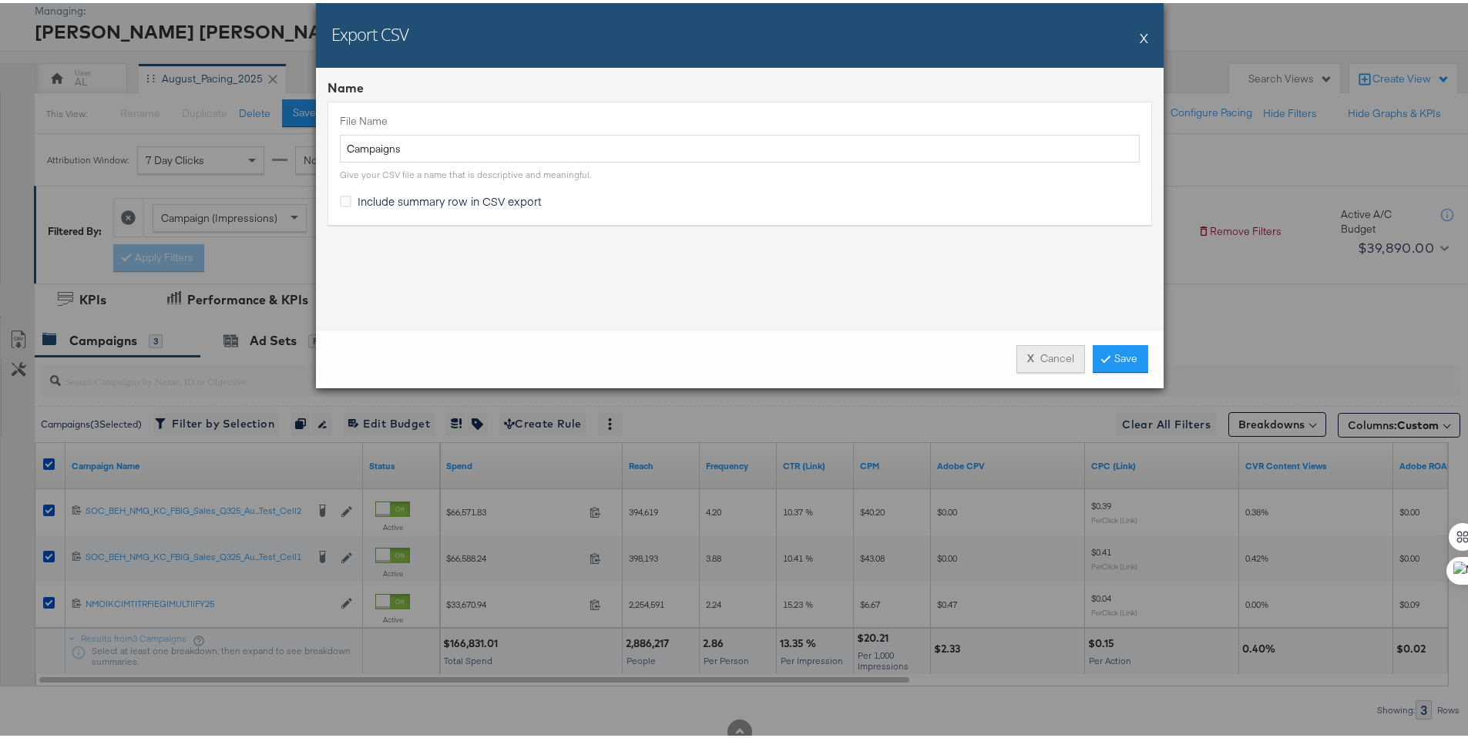
click at [1016, 347] on button "X Cancel" at bounding box center [1050, 356] width 69 height 28
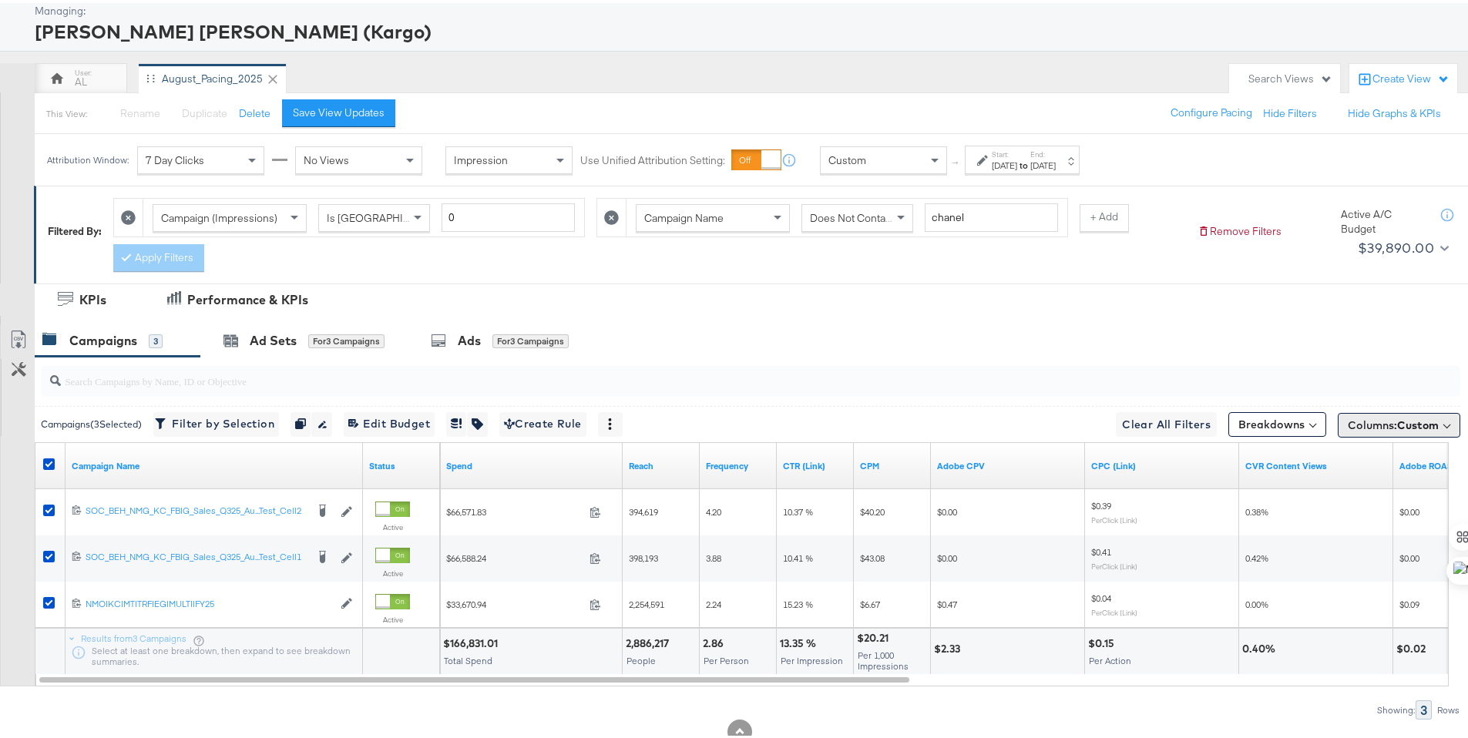
click at [1399, 431] on button "Columns: Custom" at bounding box center [1398, 422] width 122 height 25
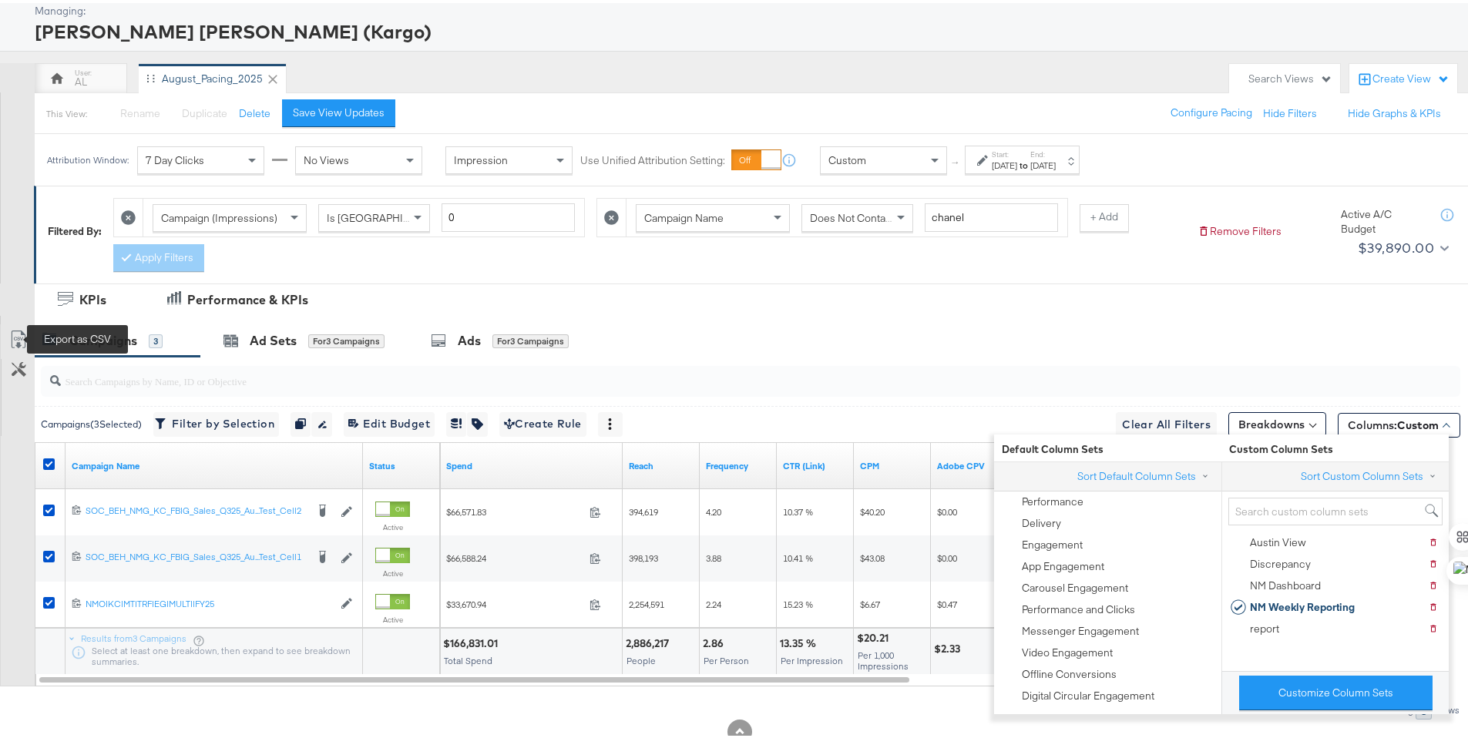
click at [15, 334] on icon at bounding box center [18, 336] width 18 height 18
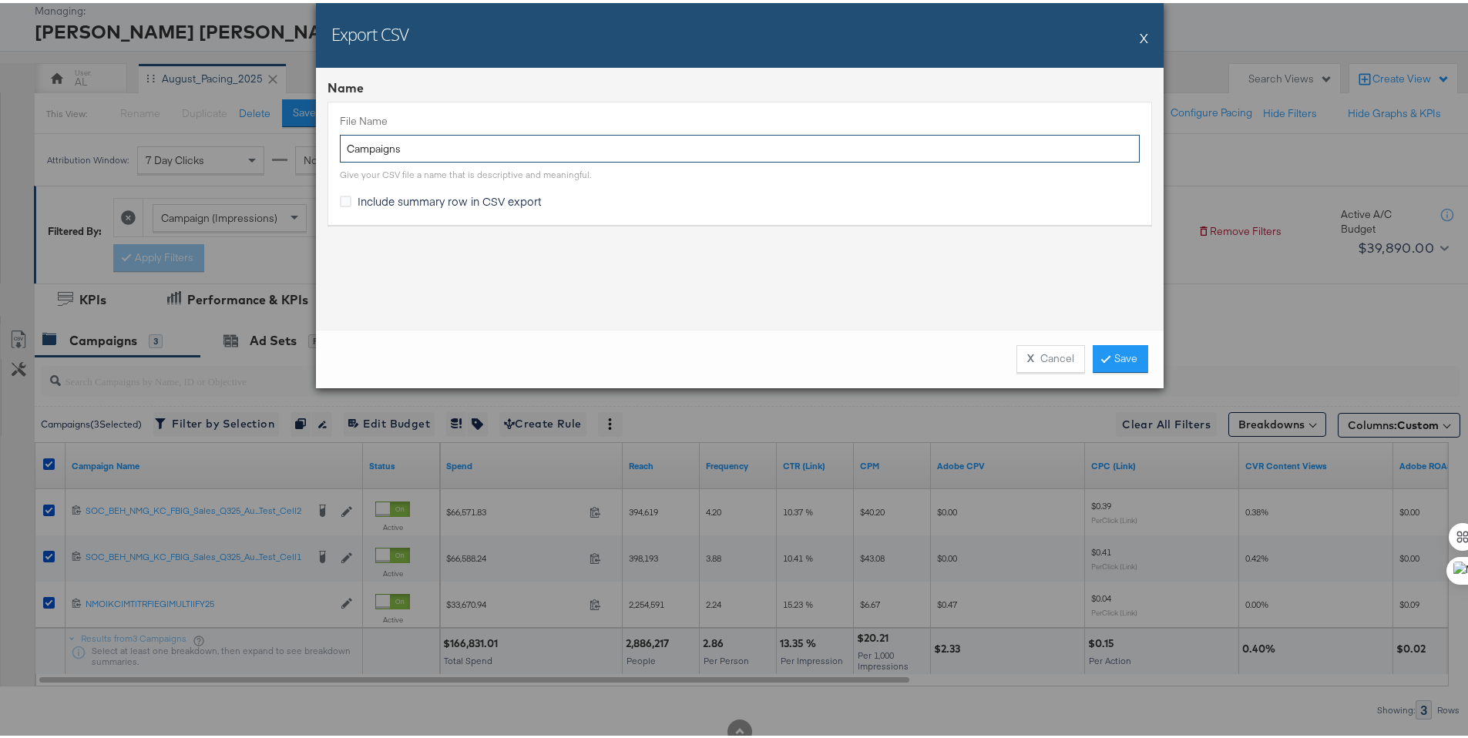
click at [341, 153] on input "Campaigns" at bounding box center [740, 146] width 800 height 29
click at [395, 142] on input "CampaignsNM MW" at bounding box center [740, 146] width 800 height 29
type input "Campaigns NM MW"
click at [367, 196] on span "Include summary row in CSV export" at bounding box center [449, 197] width 184 height 15
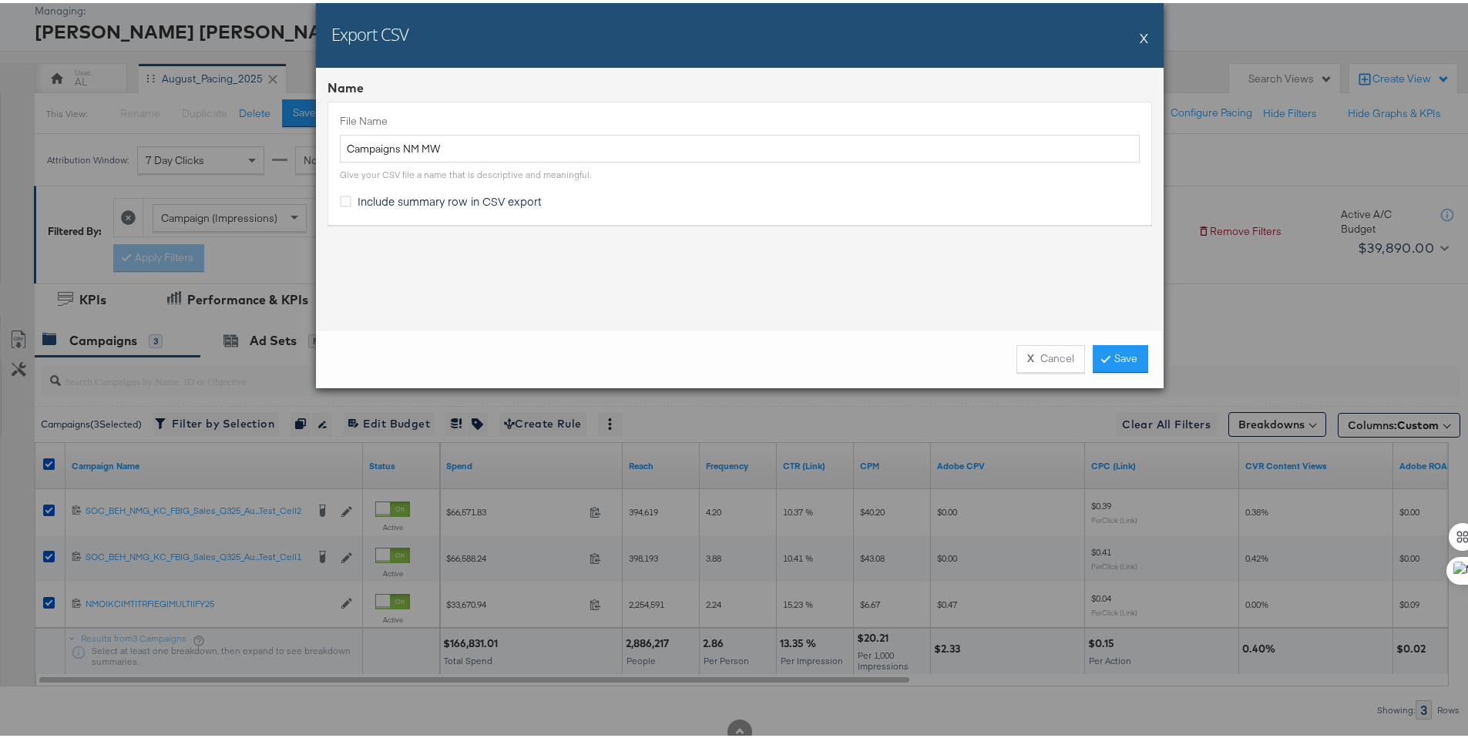
click at [0, 0] on input "Include summary row in CSV export" at bounding box center [0, 0] width 0 height 0
click at [1114, 358] on link "Save" at bounding box center [1119, 356] width 55 height 28
